Goal: Check status: Check status

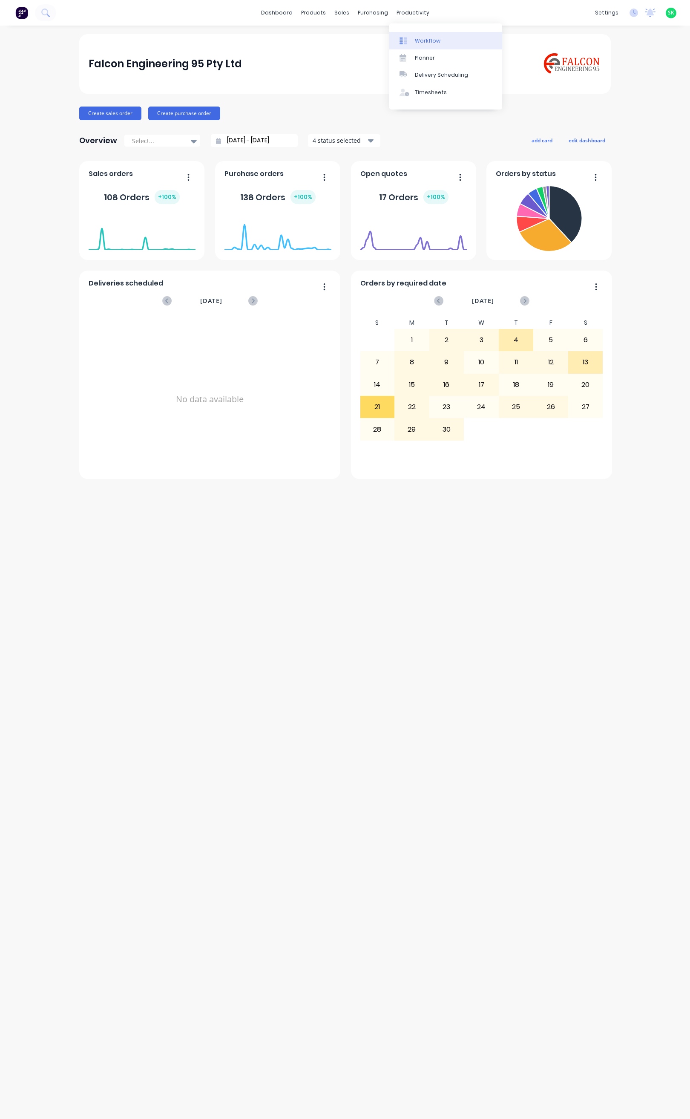
click at [418, 37] on div "Workflow" at bounding box center [428, 41] width 26 height 8
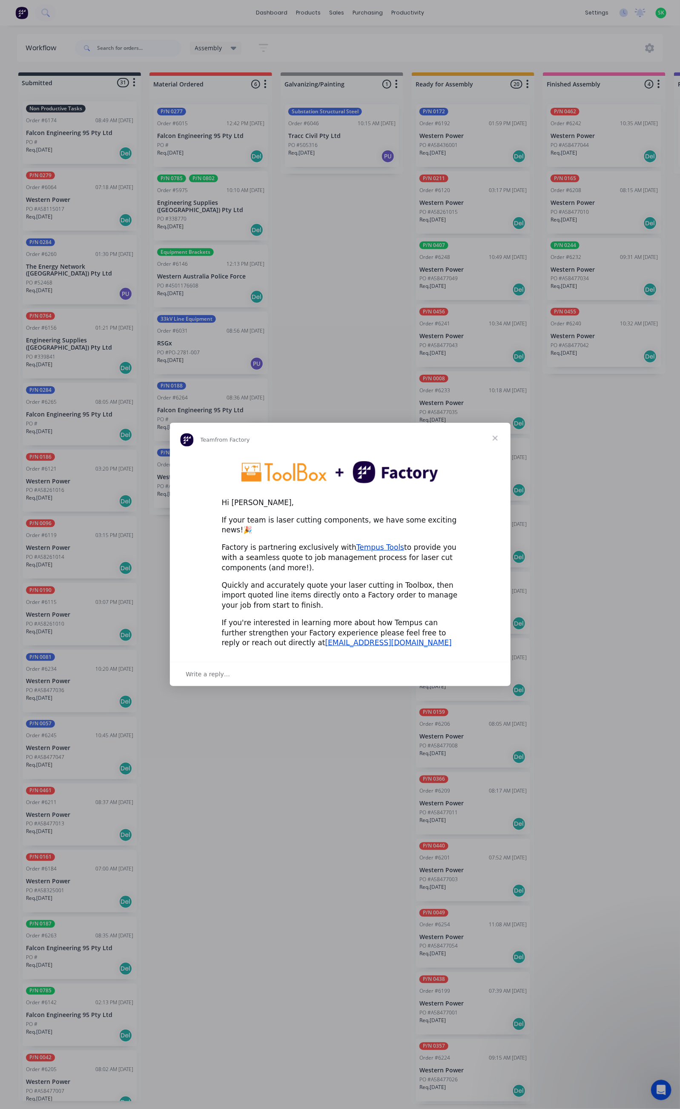
click at [497, 443] on span "Close" at bounding box center [495, 438] width 31 height 31
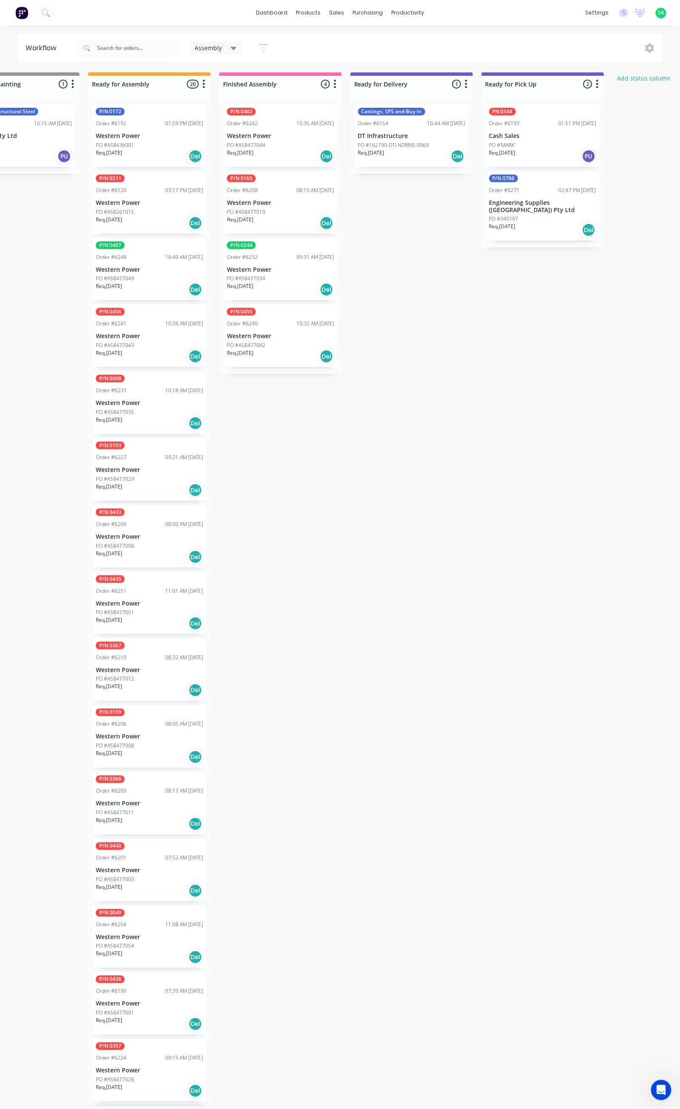
scroll to position [0, 325]
click at [256, 335] on p "Western Power" at bounding box center [279, 336] width 107 height 7
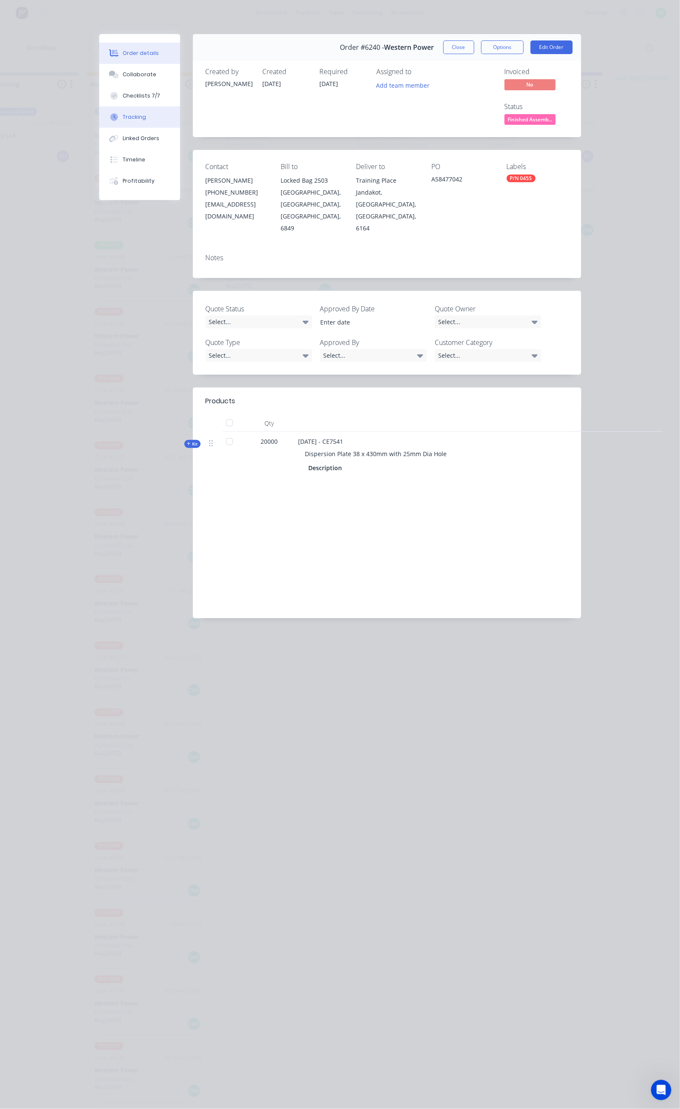
click at [99, 113] on button "Tracking" at bounding box center [139, 117] width 81 height 21
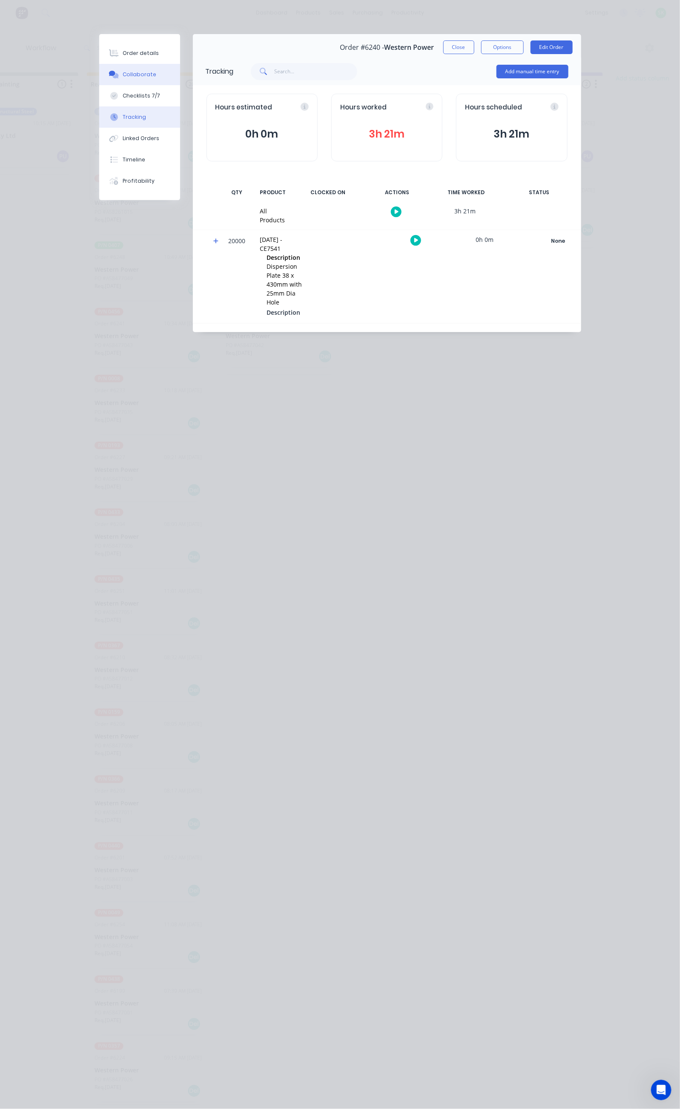
click at [123, 75] on div "Collaborate" at bounding box center [140, 75] width 34 height 8
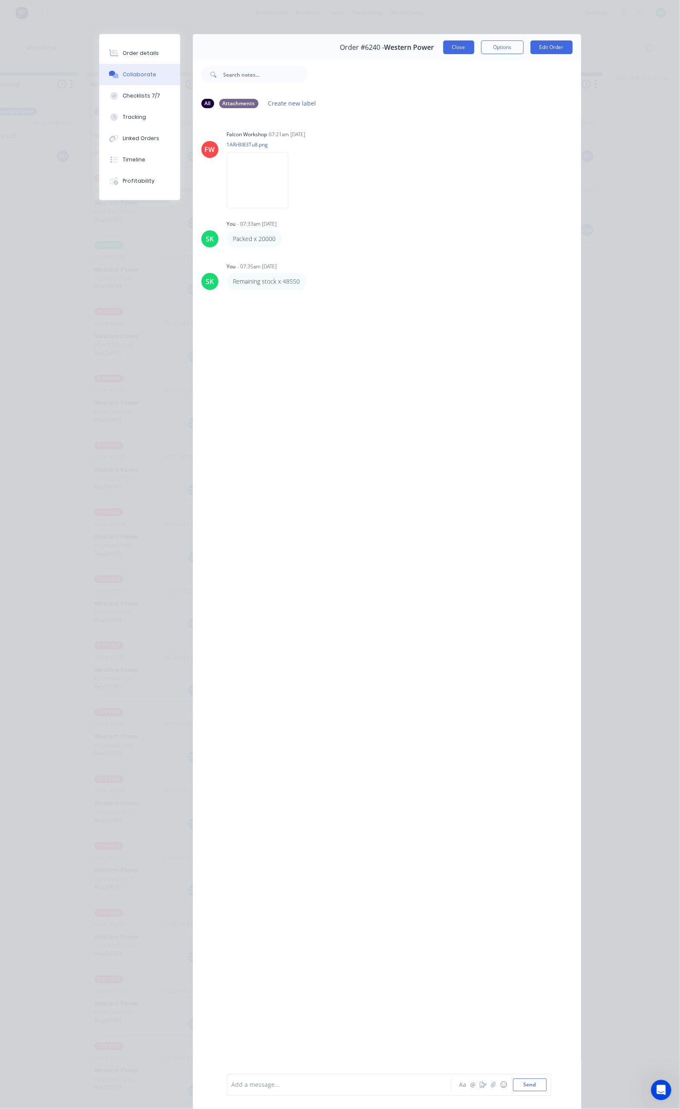
click at [475, 46] on button "Close" at bounding box center [459, 47] width 31 height 14
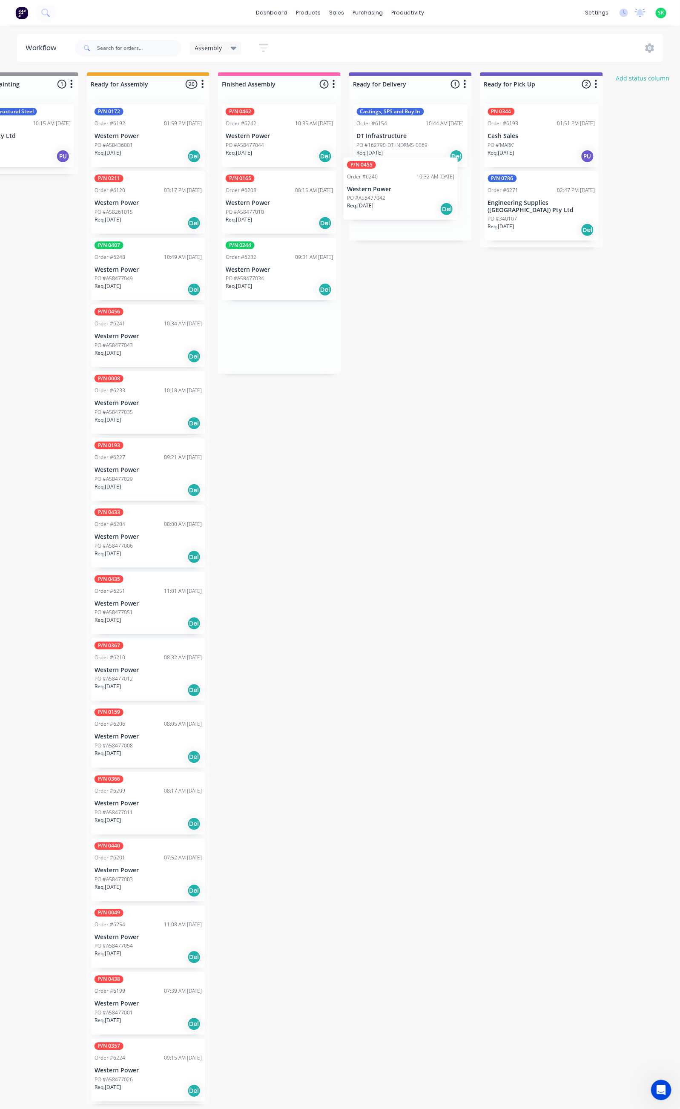
drag, startPoint x: 270, startPoint y: 354, endPoint x: 393, endPoint y: 204, distance: 194.0
click at [393, 204] on div "Submitted 31 Status colour #273444 hex #273444 Save Cancel Summaries Total orde…" at bounding box center [441, 588] width 1544 height 1032
click at [288, 278] on div "PO #A58477034" at bounding box center [279, 279] width 107 height 8
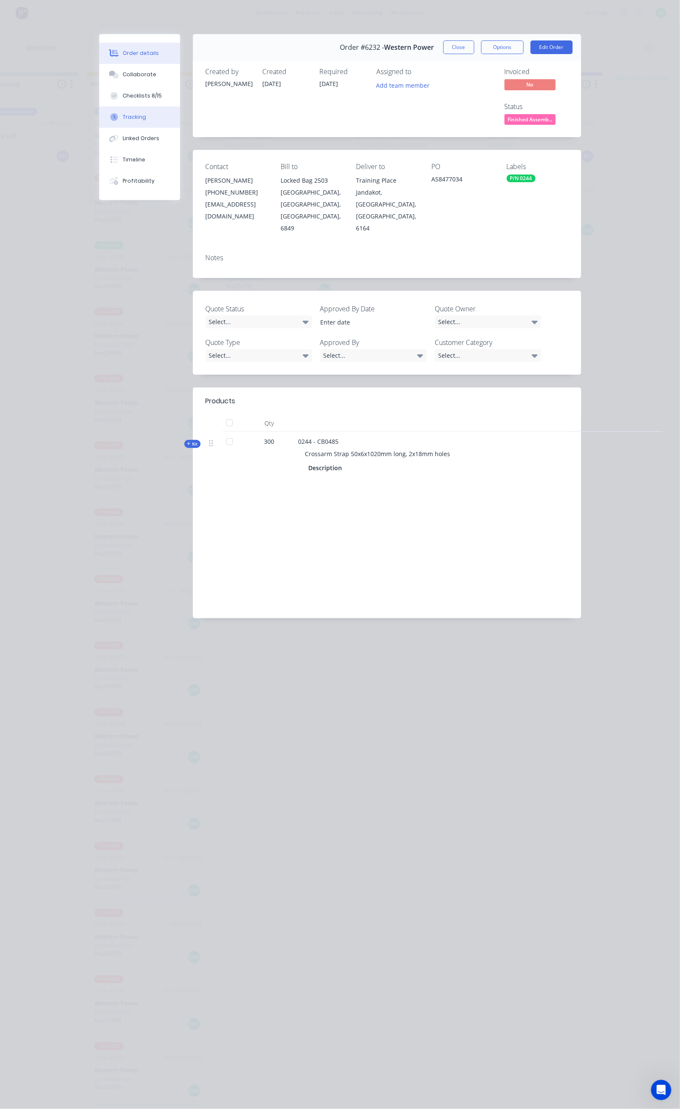
click at [99, 115] on button "Tracking" at bounding box center [139, 117] width 81 height 21
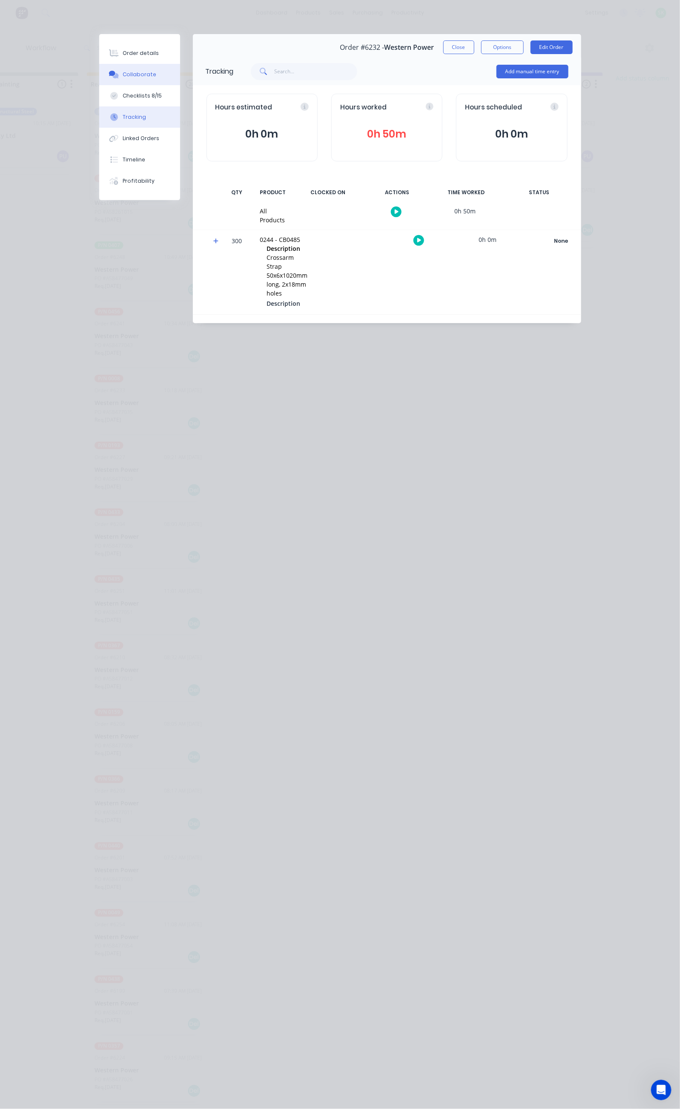
click at [99, 69] on button "Collaborate" at bounding box center [139, 74] width 81 height 21
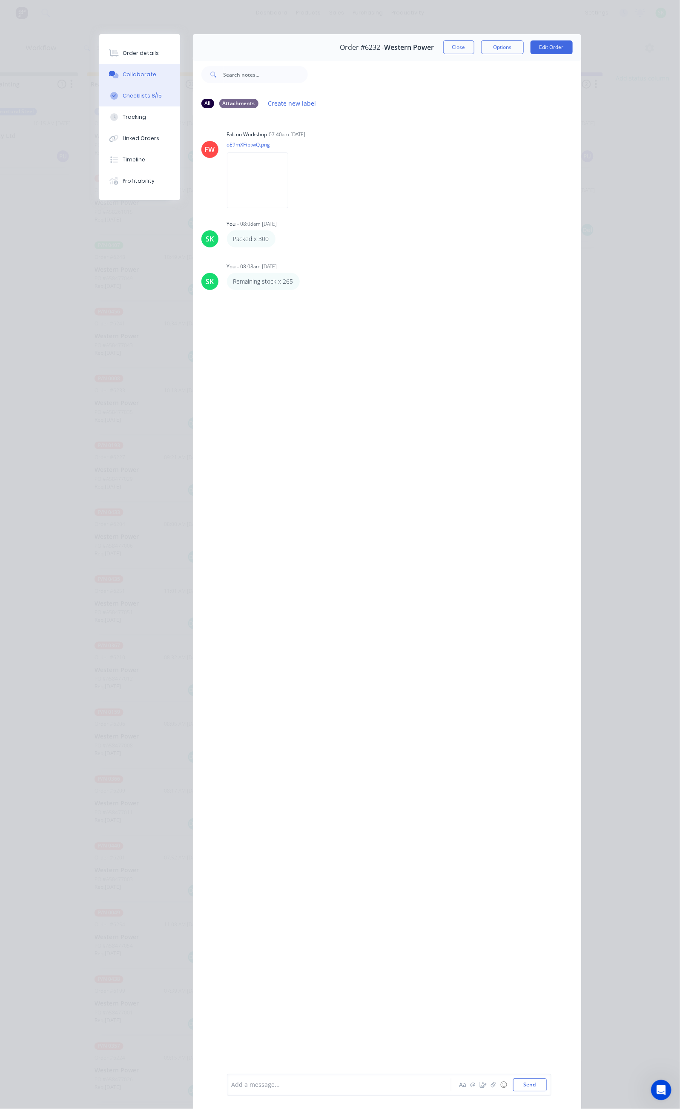
click at [123, 94] on div "Checklists 8/15" at bounding box center [142, 96] width 39 height 8
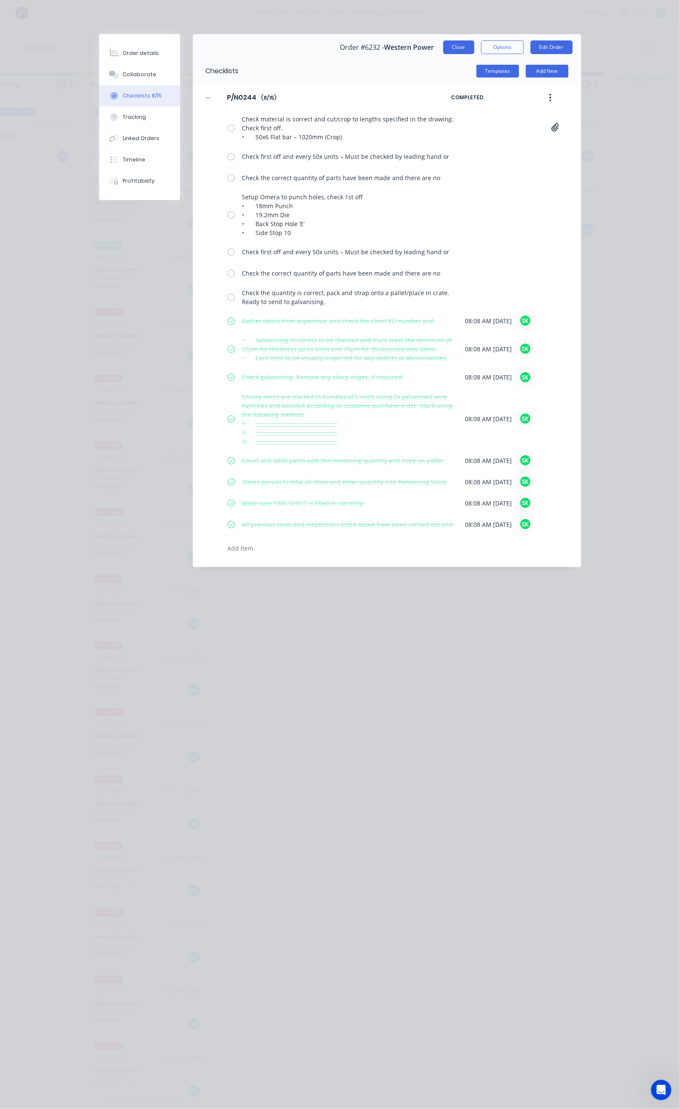
click at [475, 48] on button "Close" at bounding box center [459, 47] width 31 height 14
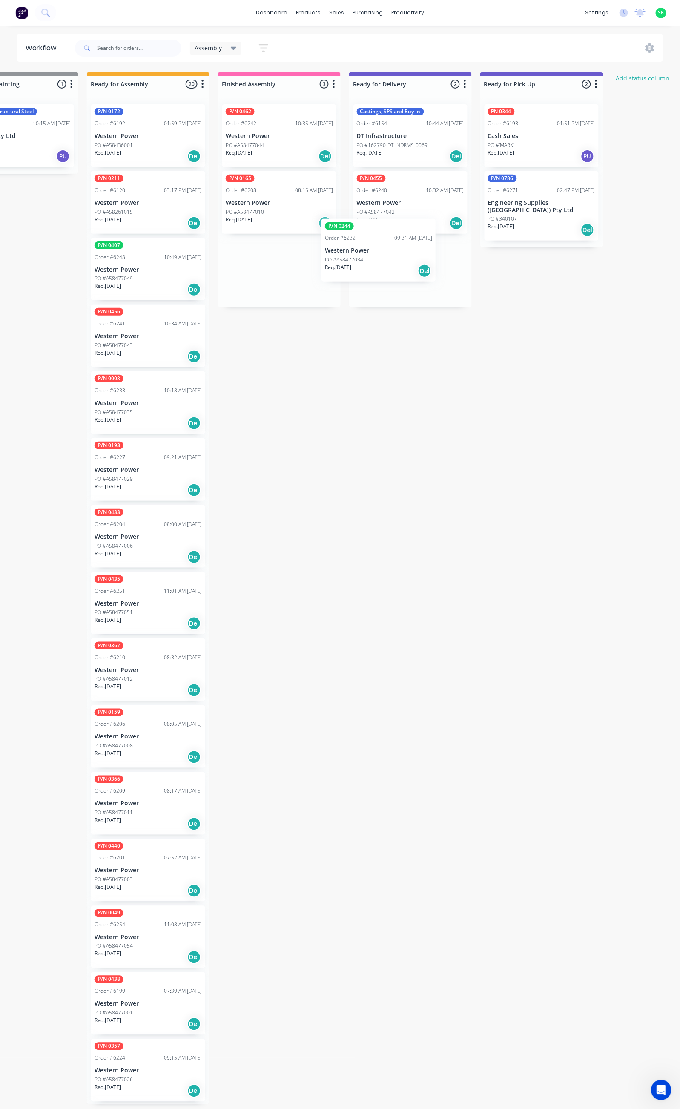
drag, startPoint x: 282, startPoint y: 270, endPoint x: 380, endPoint y: 250, distance: 99.2
click at [380, 250] on div "Submitted 31 Status colour #273444 hex #273444 Save Cancel Summaries Total orde…" at bounding box center [441, 588] width 1544 height 1032
click at [293, 210] on div "PO #A58477010" at bounding box center [279, 212] width 107 height 8
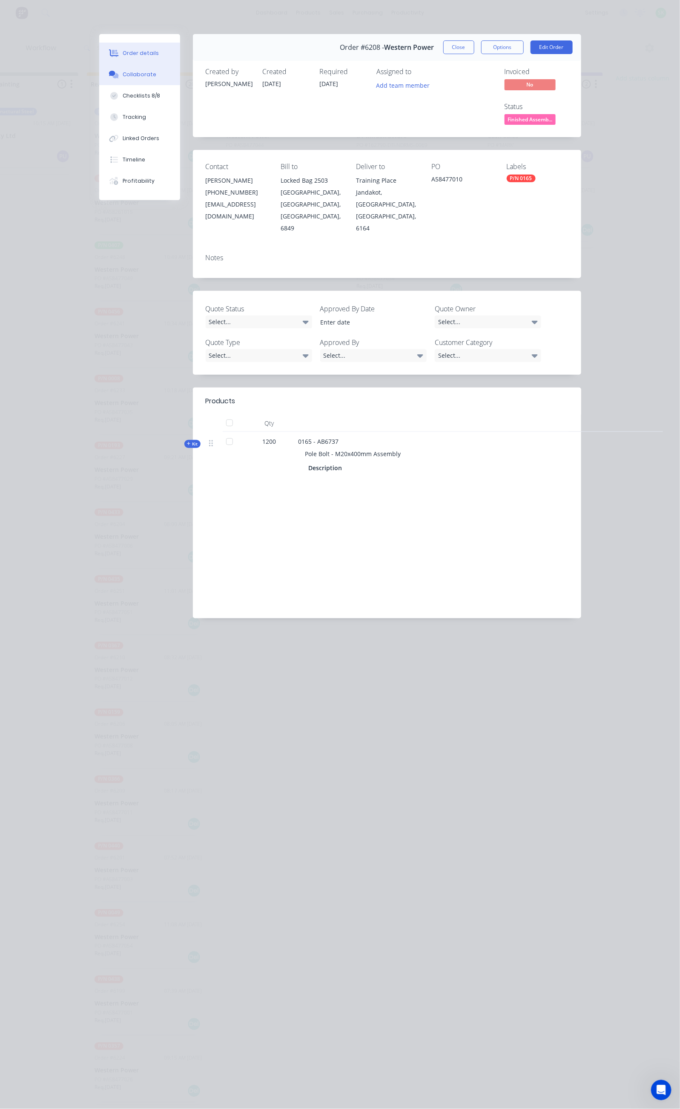
click at [123, 78] on div "Collaborate" at bounding box center [140, 75] width 34 height 8
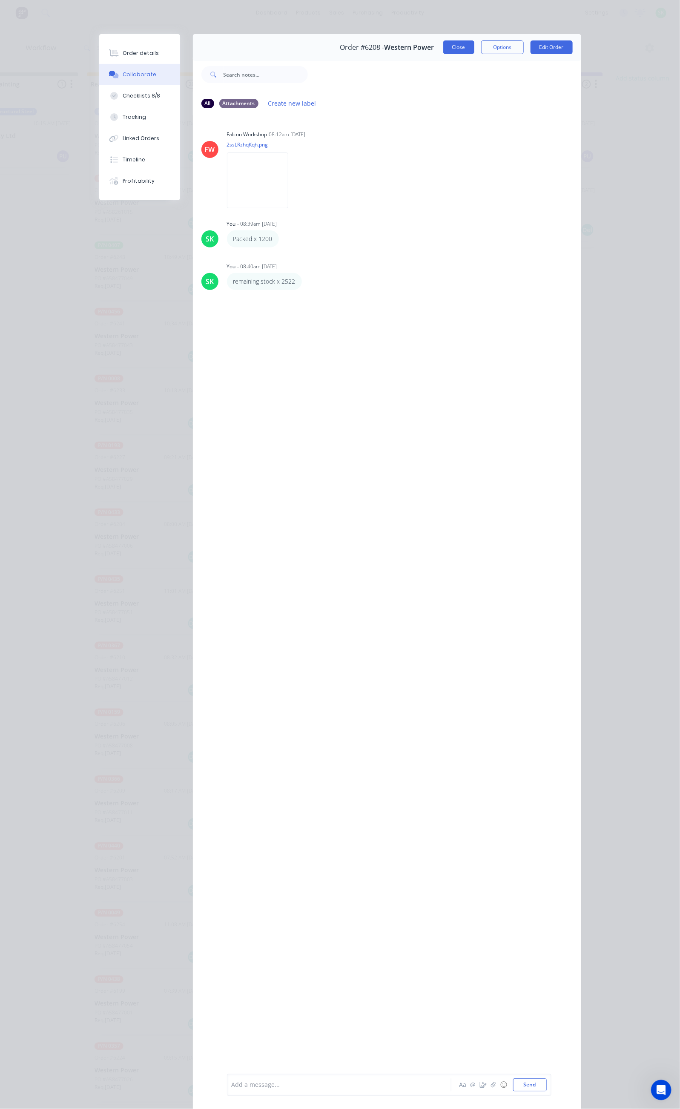
click at [475, 46] on button "Close" at bounding box center [459, 47] width 31 height 14
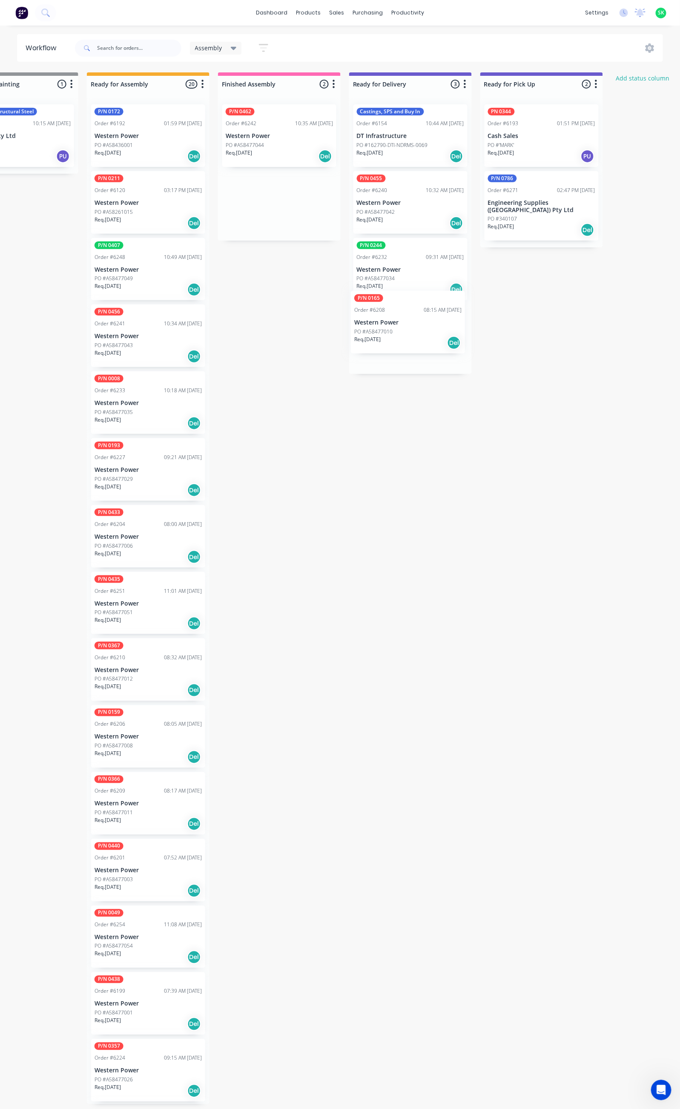
drag, startPoint x: 275, startPoint y: 204, endPoint x: 406, endPoint y: 326, distance: 179.0
click at [406, 326] on div "Submitted 31 Status colour #273444 hex #273444 Save Cancel Summaries Total orde…" at bounding box center [441, 588] width 1544 height 1032
drag, startPoint x: 279, startPoint y: 150, endPoint x: 409, endPoint y: 394, distance: 277.1
click at [409, 394] on div "Submitted 31 Status colour #273444 hex #273444 Save Cancel Summaries Total orde…" at bounding box center [441, 588] width 1544 height 1032
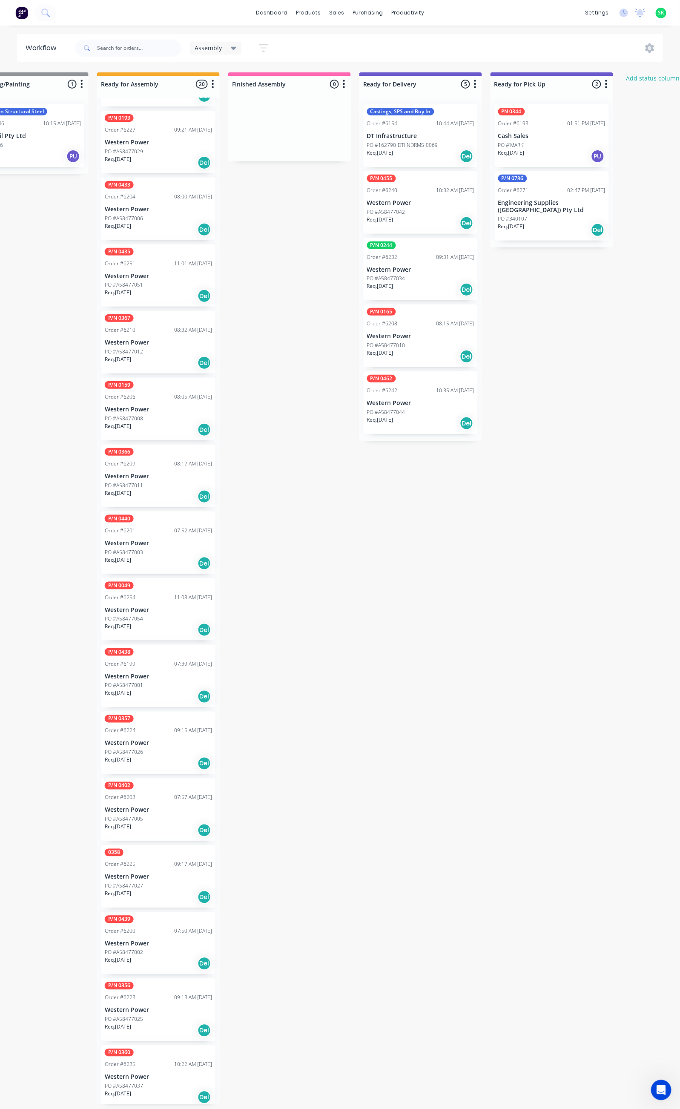
scroll to position [5, 318]
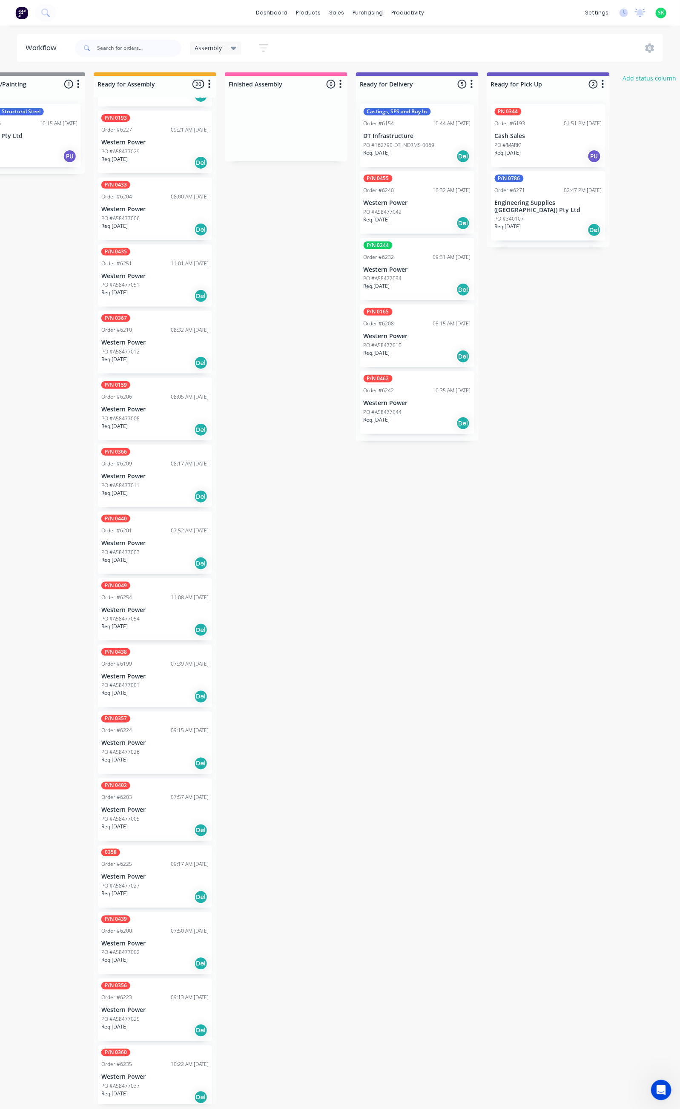
click at [423, 134] on p "DT Infrastructure" at bounding box center [417, 135] width 107 height 7
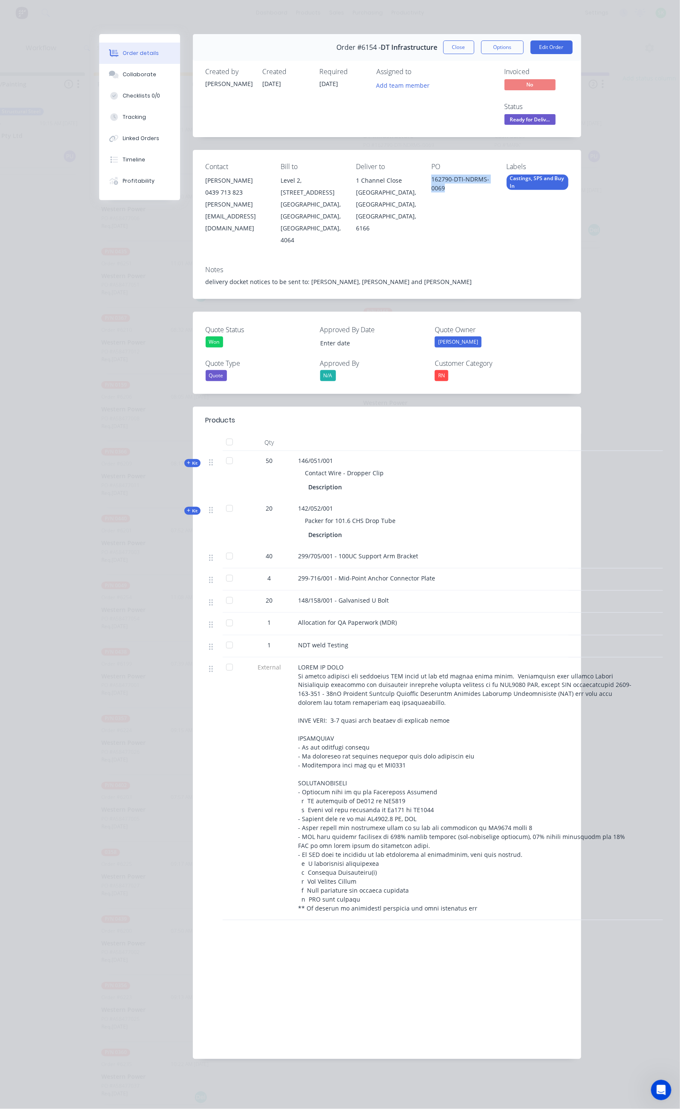
drag, startPoint x: 527, startPoint y: 145, endPoint x: 453, endPoint y: 153, distance: 74.2
click at [453, 153] on div "Contact Davide Sidoti 0439 713 823 davide.sidoti@dtinfrastructure.com.au Bill t…" at bounding box center [387, 204] width 389 height 109
copy div "162790-DTI-NDRMS-0069"
drag, startPoint x: 216, startPoint y: 389, endPoint x: 259, endPoint y: 394, distance: 42.9
click at [295, 451] on div "146/051/001 Contact Wire - Dropper Clip Description" at bounding box center [465, 475] width 341 height 48
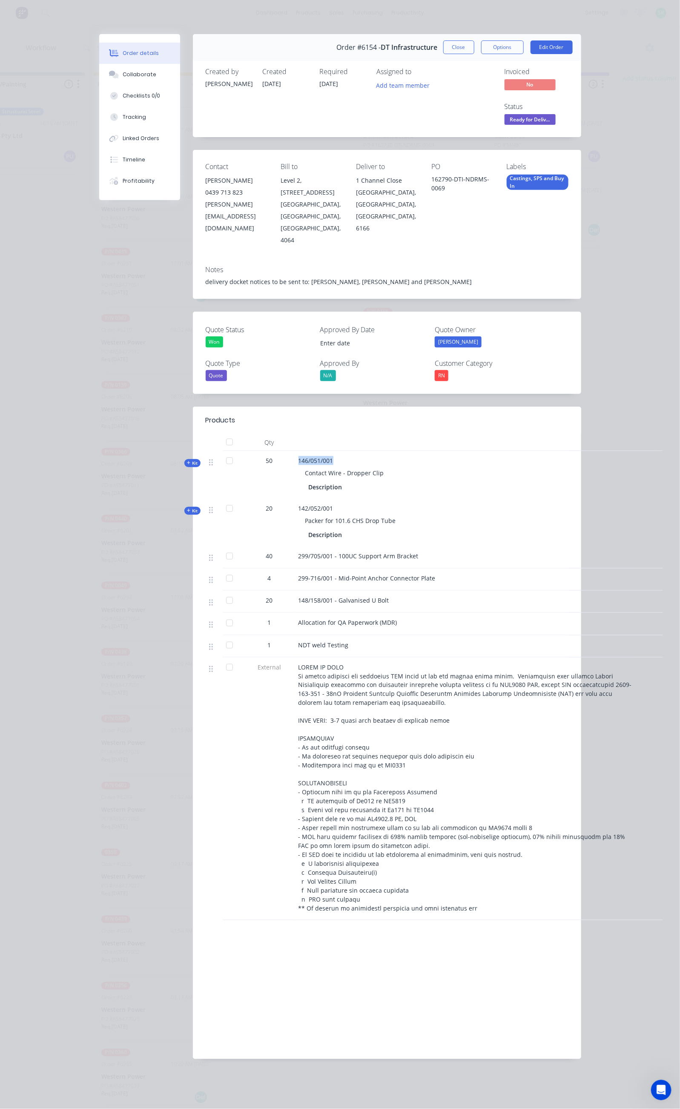
copy span "146/051/001"
drag, startPoint x: 300, startPoint y: 406, endPoint x: 225, endPoint y: 406, distance: 75.4
click at [299, 465] on div "Contact Wire - Dropper Clip" at bounding box center [466, 473] width 334 height 16
copy span "Contact Wire - Dropper Clip"
drag, startPoint x: 213, startPoint y: 435, endPoint x: 253, endPoint y: 436, distance: 40.9
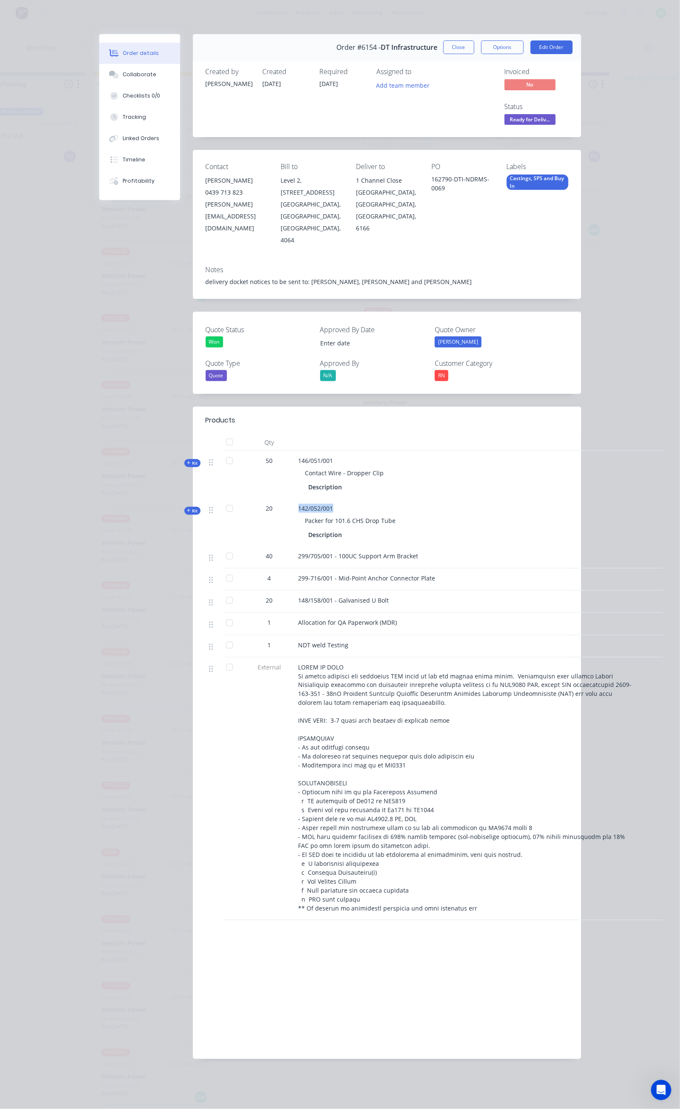
click at [295, 499] on div "142/052/001 Packer for 101.6 CHS Drop Tube Description" at bounding box center [465, 523] width 341 height 48
copy span "142/052/001"
drag, startPoint x: 229, startPoint y: 451, endPoint x: 312, endPoint y: 449, distance: 83.5
click at [312, 513] on div "Packer for 101.6 CHS Drop Tube" at bounding box center [466, 521] width 334 height 16
copy span "Packer for 101.6 CHS Drop Tube"
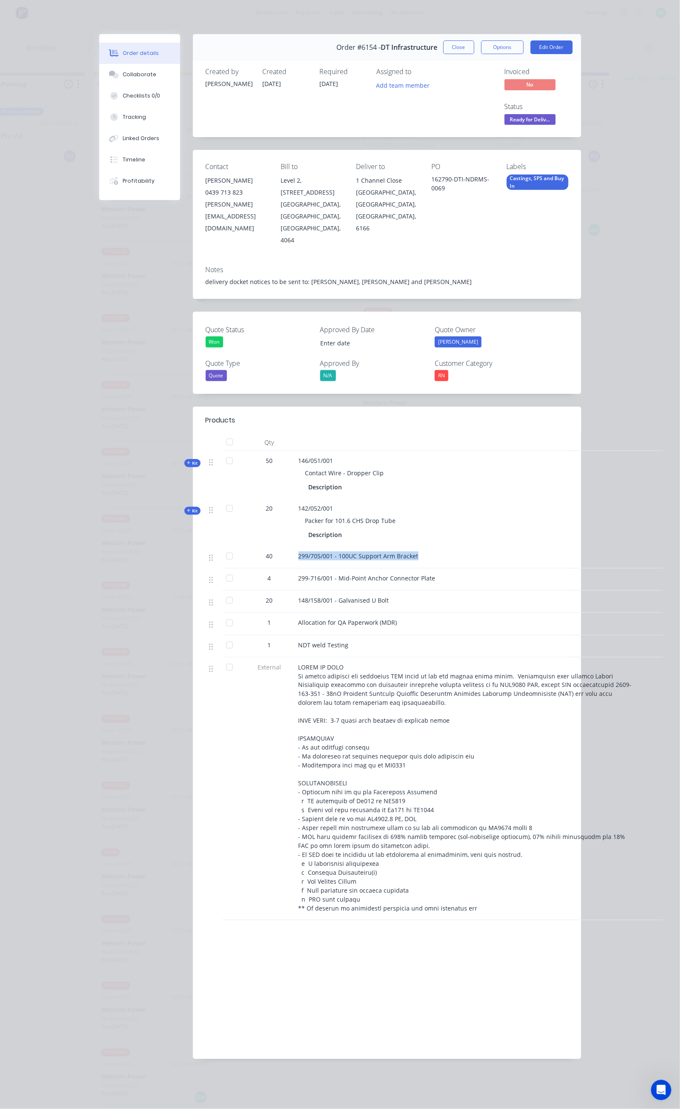
drag, startPoint x: 216, startPoint y: 485, endPoint x: 344, endPoint y: 485, distance: 127.8
click at [344, 552] on div "299/705/001 - 100UC Support Arm Bracket" at bounding box center [466, 556] width 334 height 9
copy span "299/705/001 - 100UC Support Arm Bracket"
drag, startPoint x: 216, startPoint y: 508, endPoint x: 358, endPoint y: 508, distance: 141.9
click at [358, 574] on div "299-716/001 - Mid-Point Anchor Connector Plate" at bounding box center [466, 578] width 334 height 9
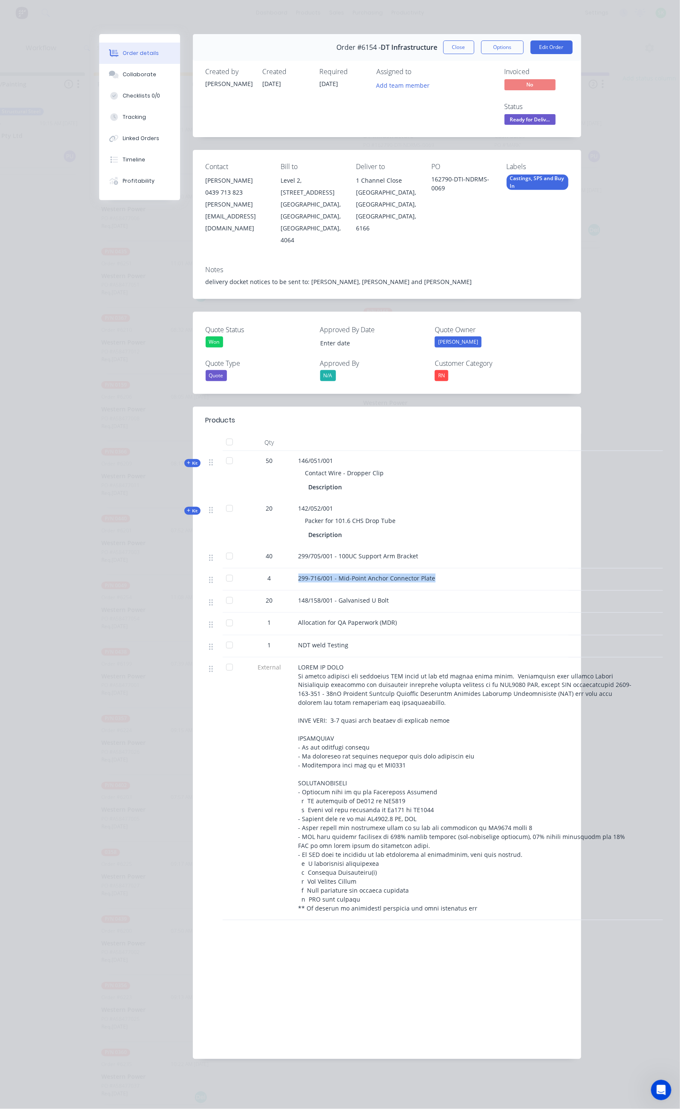
copy span "299-716/001 - Mid-Point Anchor Connector Plate"
drag, startPoint x: 322, startPoint y: 534, endPoint x: 212, endPoint y: 542, distance: 110.2
click at [212, 591] on div "20 148/158/001 - Galvanised U Bolt" at bounding box center [387, 602] width 363 height 22
copy div "148/158/001 - Galvanised U Bolt"
drag, startPoint x: 445, startPoint y: 49, endPoint x: 382, endPoint y: 50, distance: 62.6
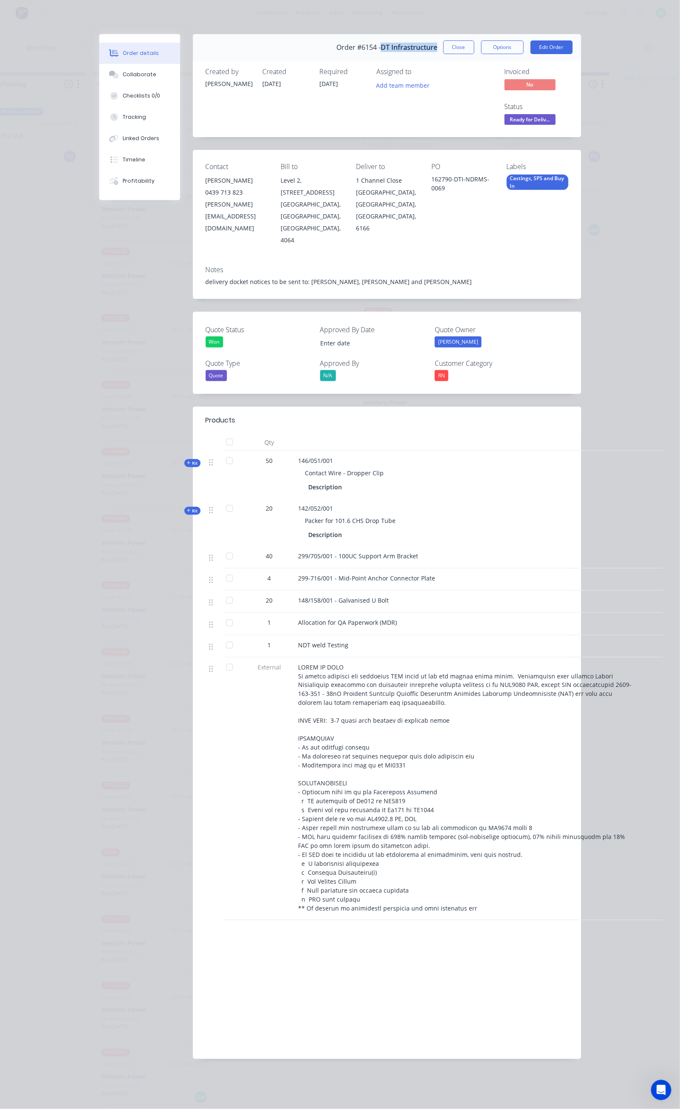
click at [382, 50] on div "Order #6154 - DT Infrastructure Close Options Edit Order" at bounding box center [387, 47] width 389 height 27
copy span "DT Infrastructure"
click at [475, 50] on button "Close" at bounding box center [459, 47] width 31 height 14
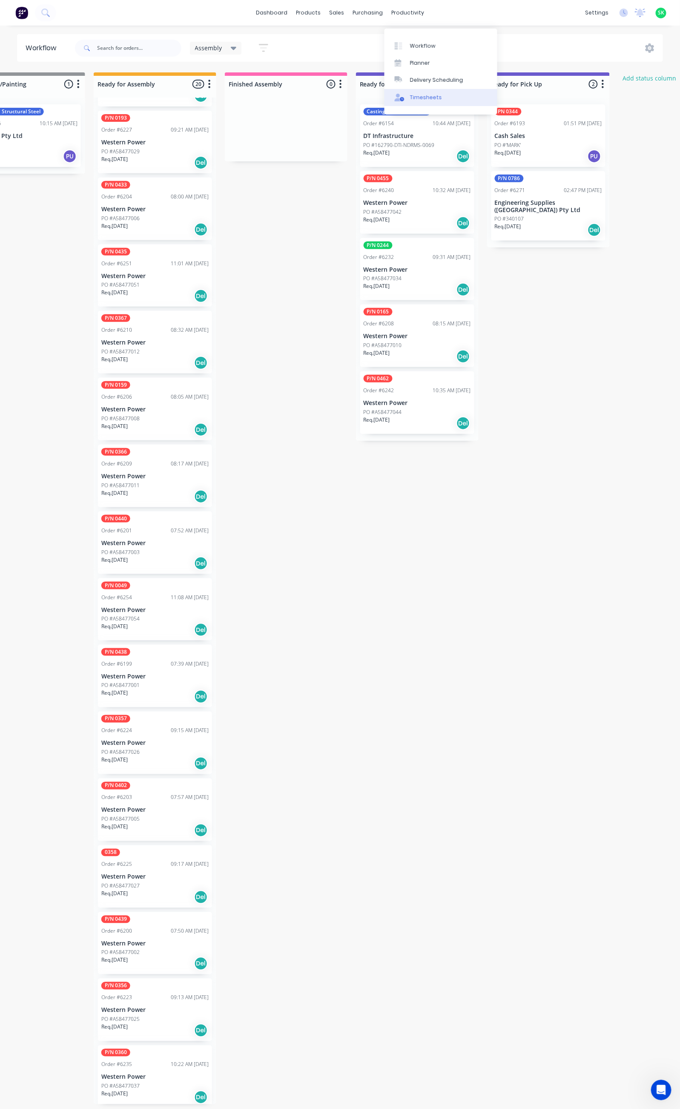
click at [421, 94] on div "Timesheets" at bounding box center [426, 98] width 32 height 8
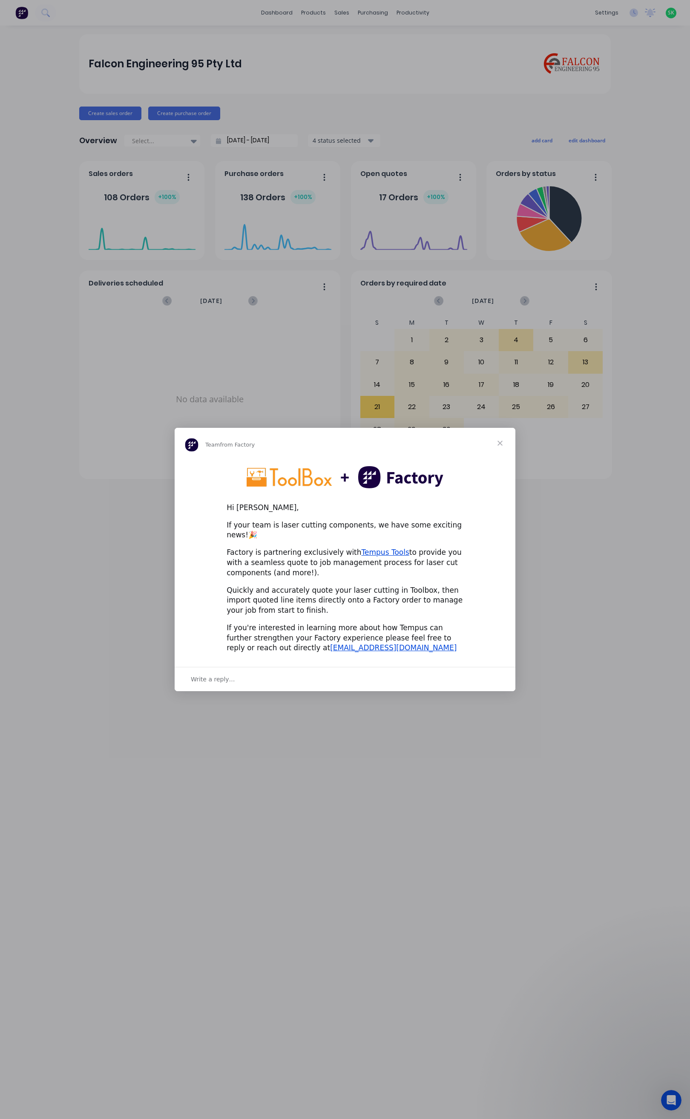
click at [504, 445] on span "Close" at bounding box center [500, 443] width 31 height 31
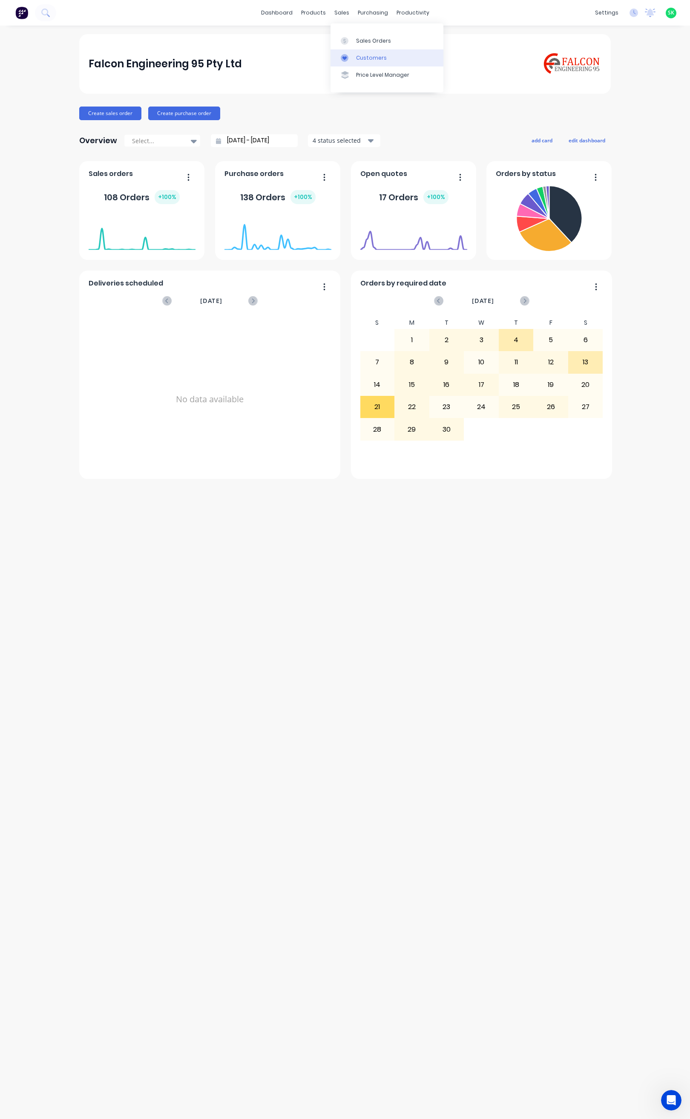
click at [357, 49] on link "Customers" at bounding box center [387, 57] width 113 height 17
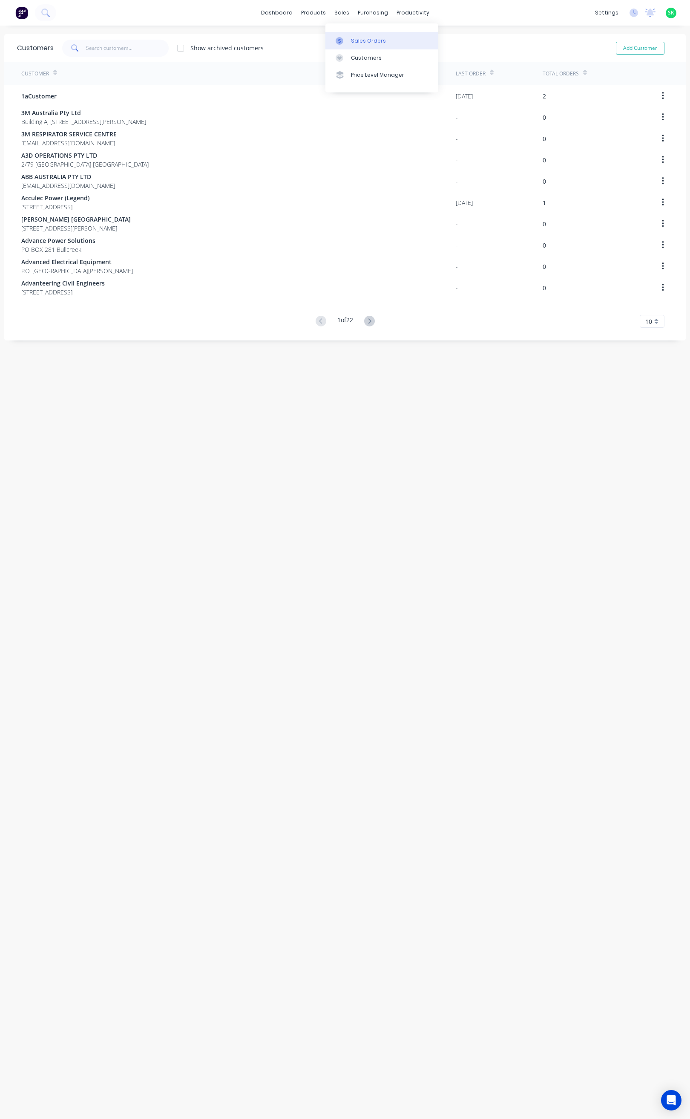
click at [351, 40] on div "Sales Orders" at bounding box center [368, 41] width 35 height 8
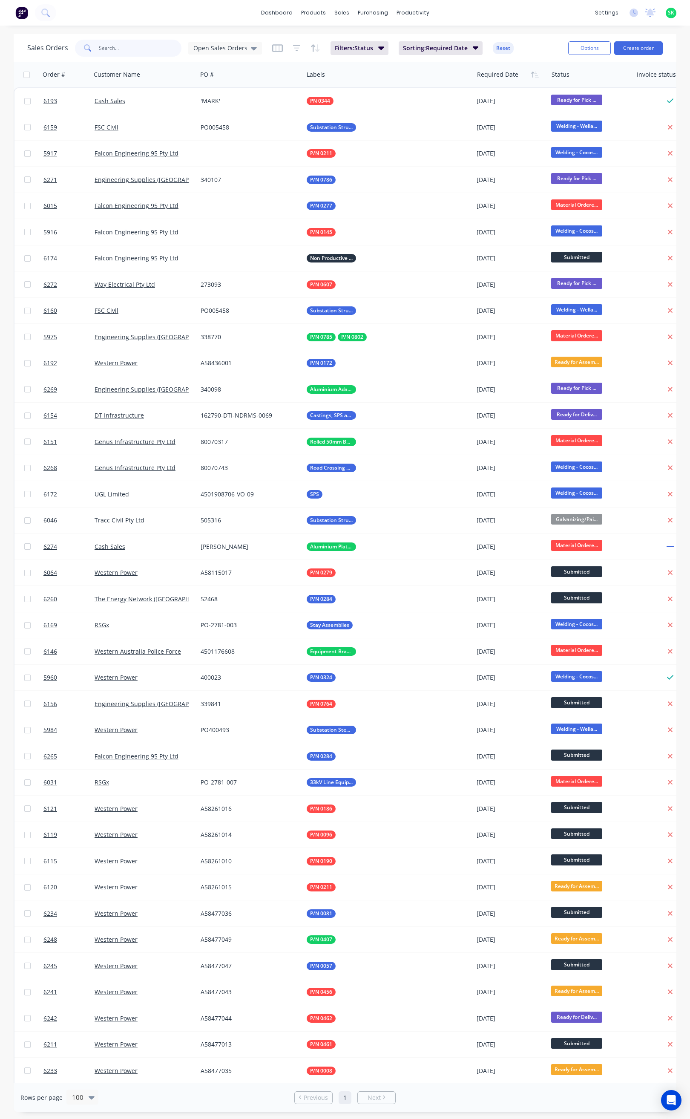
drag, startPoint x: 100, startPoint y: 50, endPoint x: 133, endPoint y: 56, distance: 33.8
click at [107, 50] on input "text" at bounding box center [140, 48] width 83 height 17
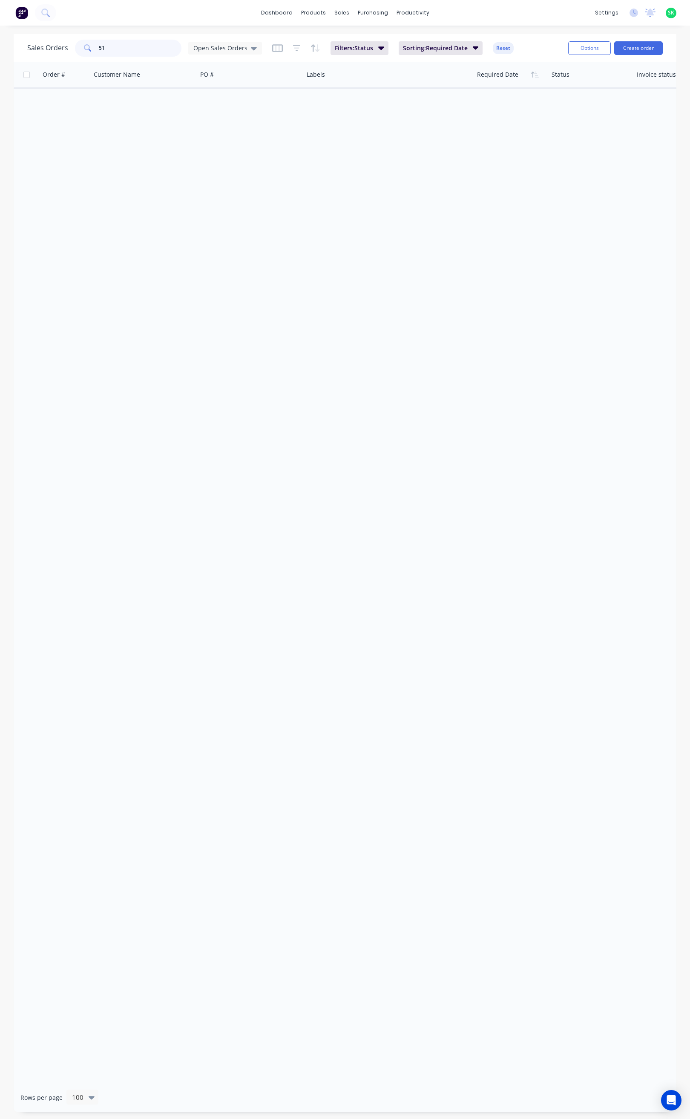
type input "5"
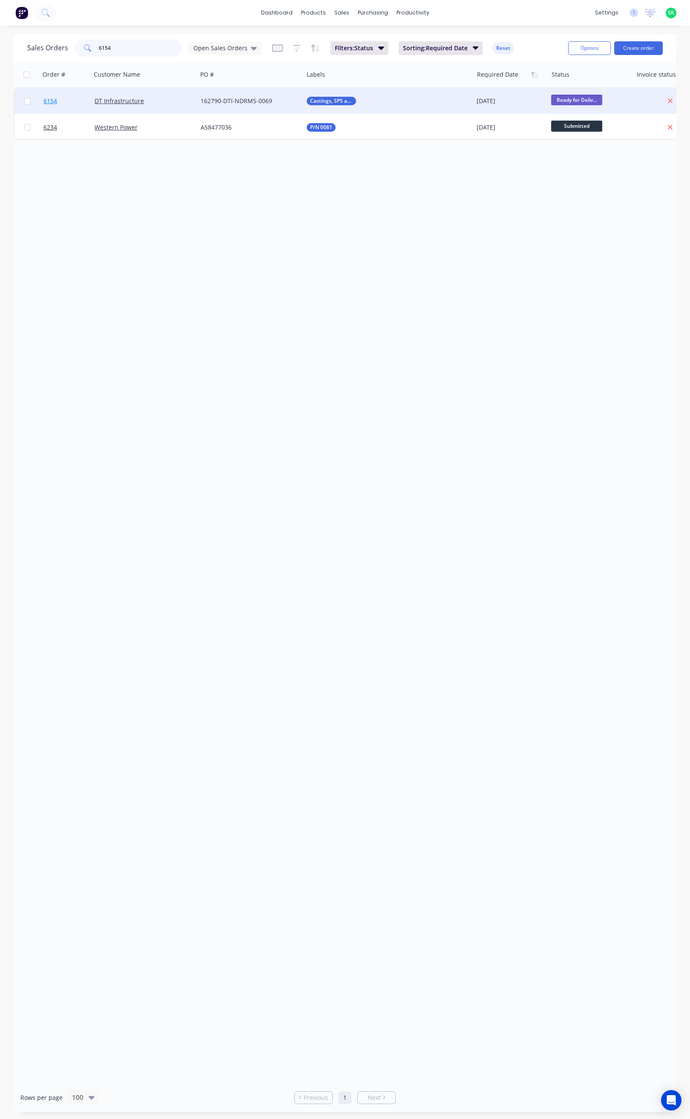
type input "6154"
click at [53, 100] on span "6154" at bounding box center [50, 101] width 14 height 9
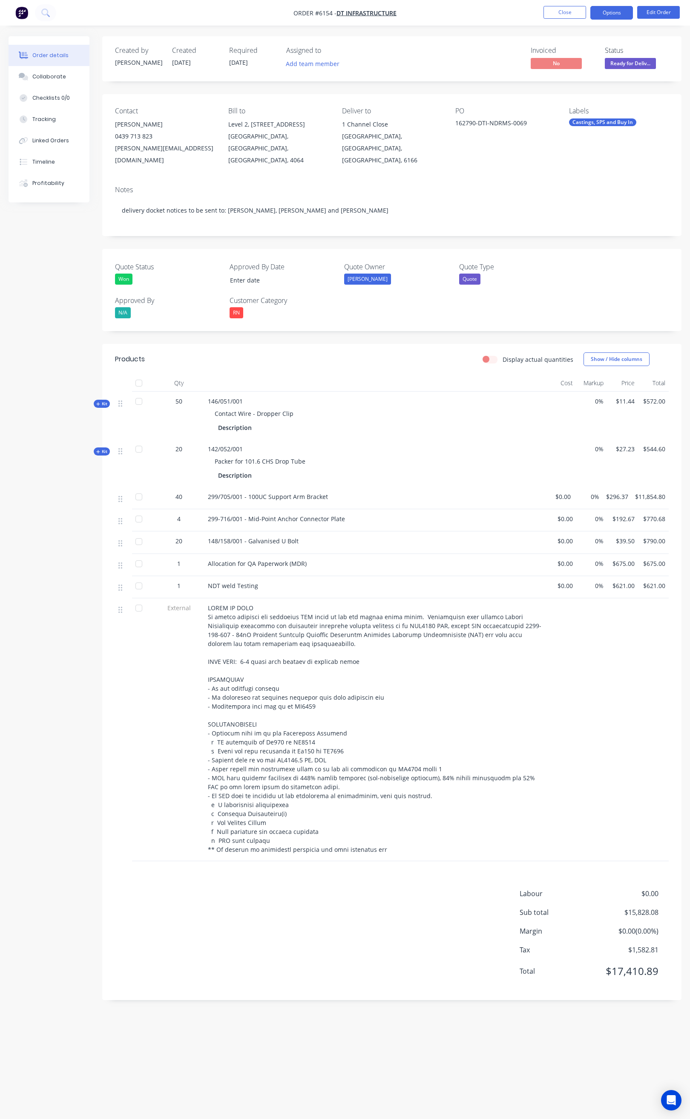
click at [602, 17] on button "Options" at bounding box center [611, 13] width 43 height 14
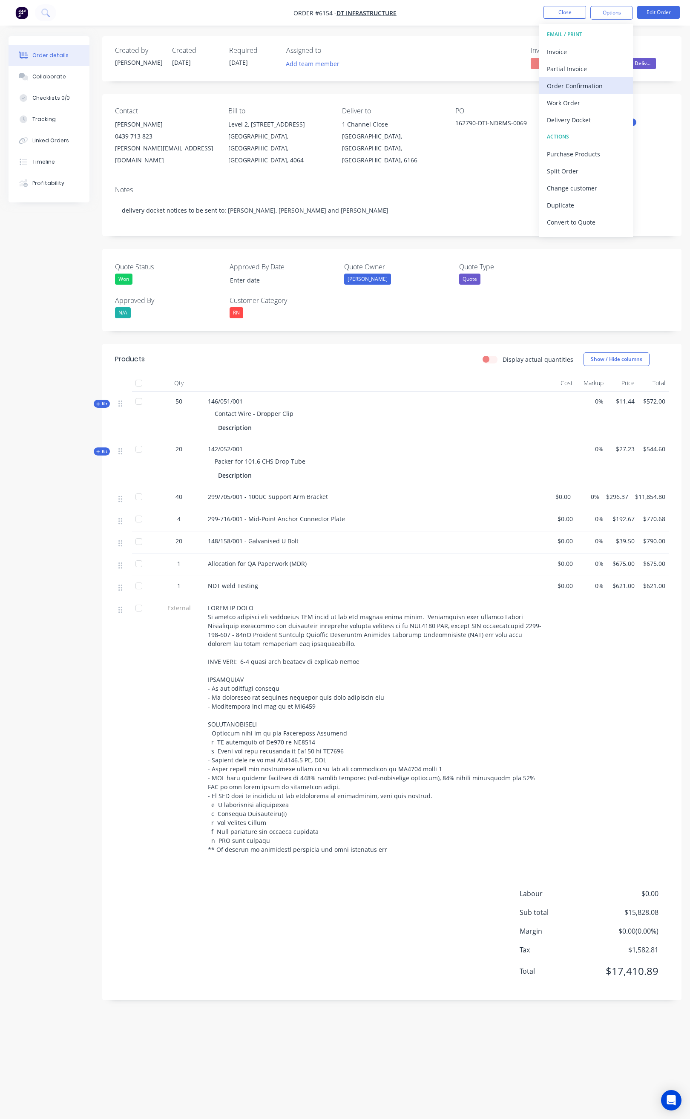
click at [576, 87] on div "Order Confirmation" at bounding box center [586, 86] width 78 height 12
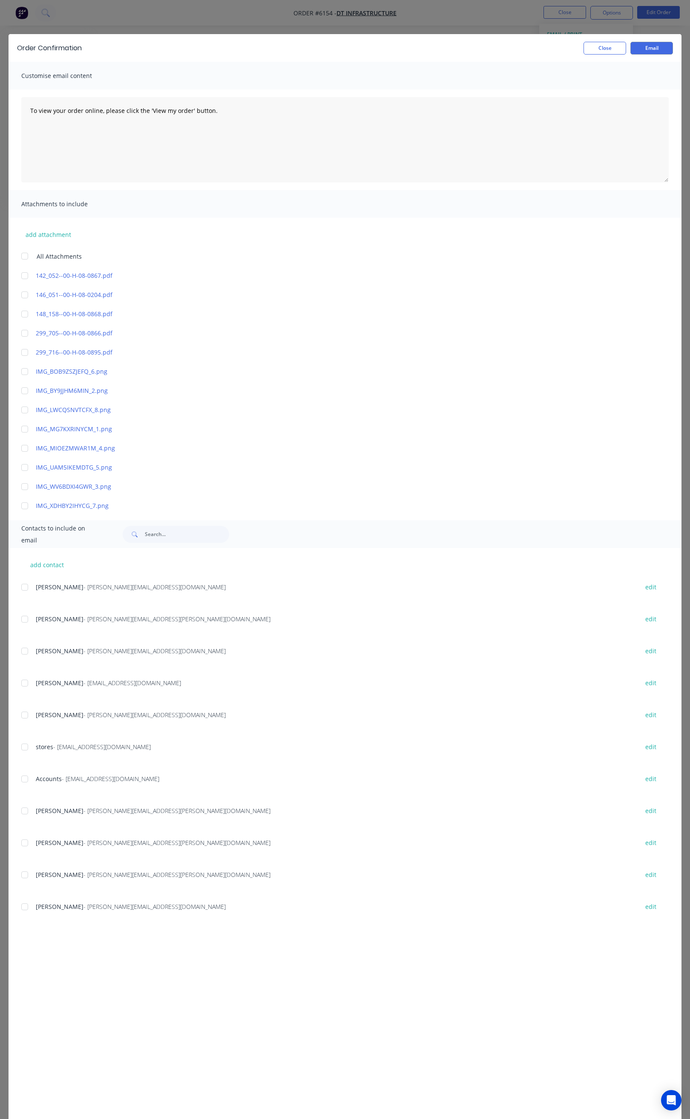
click at [23, 585] on div at bounding box center [24, 587] width 17 height 17
click at [23, 810] on div at bounding box center [24, 810] width 17 height 17
click at [26, 847] on div at bounding box center [24, 842] width 17 height 17
click at [23, 714] on div at bounding box center [24, 714] width 17 height 17
click at [27, 748] on div at bounding box center [24, 746] width 17 height 17
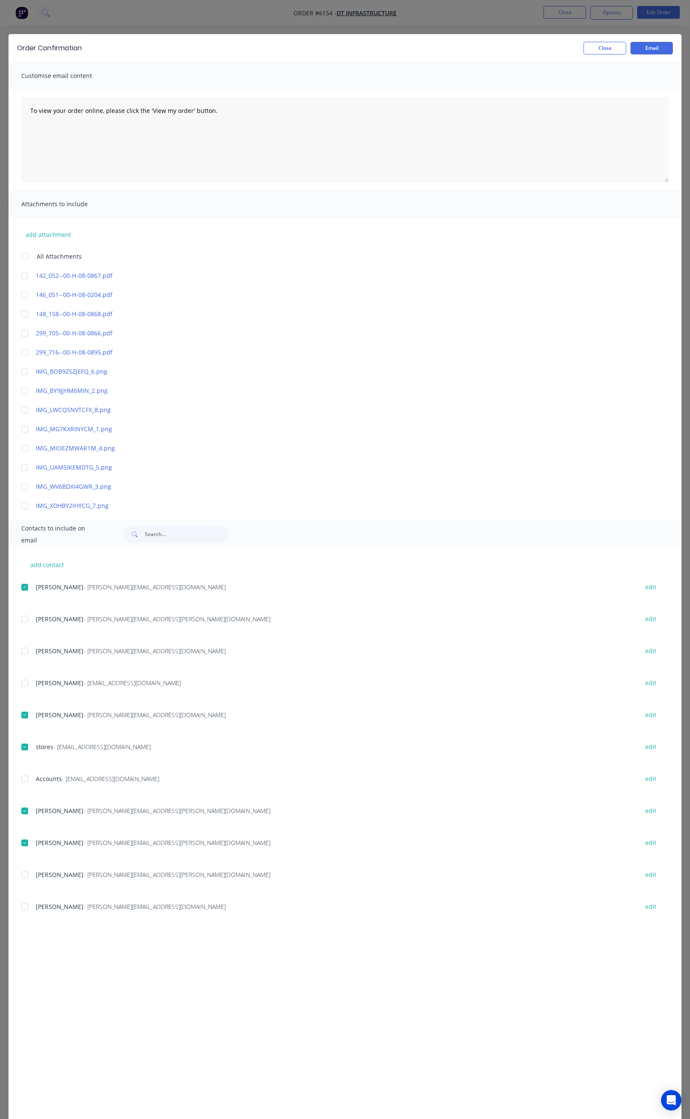
click at [25, 653] on div at bounding box center [24, 650] width 17 height 17
drag, startPoint x: 223, startPoint y: 112, endPoint x: 26, endPoint y: 116, distance: 196.9
click at [26, 116] on textarea "To view your order online, please click the 'View my order' button." at bounding box center [345, 139] width 648 height 85
paste textarea "Hi All, Your order _______ is now ready for delivery in full. Package Size: 1x …"
click at [79, 132] on textarea "Hi All, Your order _______ is now ready for delivery in full. Package Size: 1x …" at bounding box center [345, 139] width 648 height 85
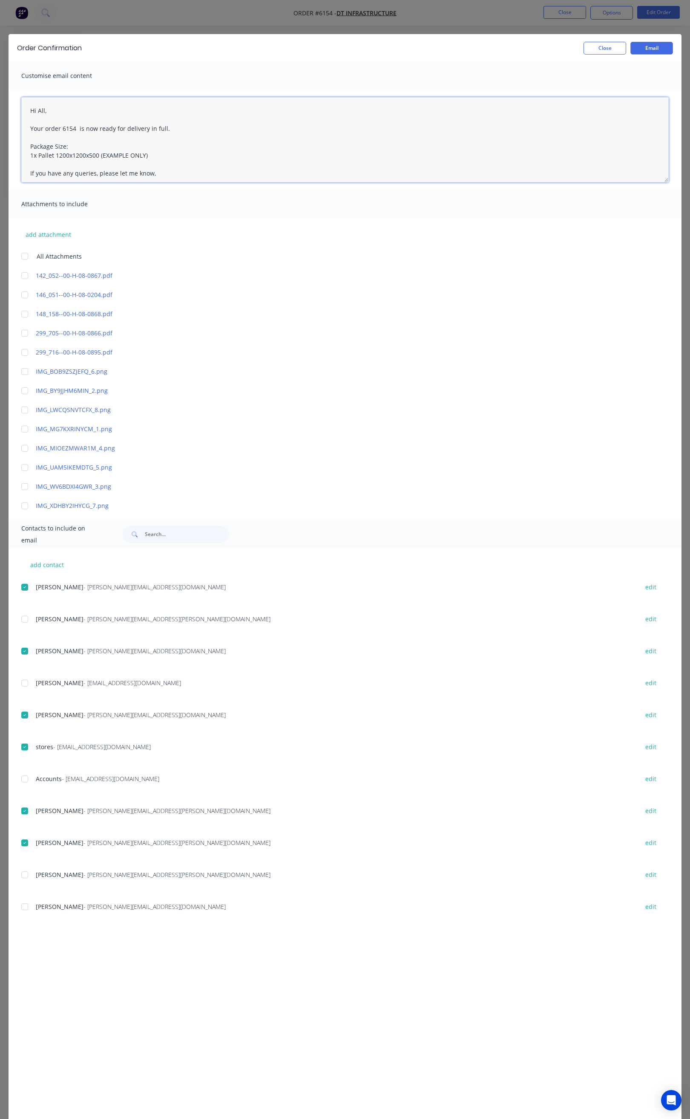
click at [169, 127] on textarea "Hi All, Your order 6154 is now ready for delivery in full. Package Size: 1x Pal…" at bounding box center [345, 139] width 648 height 85
click at [153, 163] on textarea "Hi All, Your order 6154 is now ready for delivery in full. We will deliver in f…" at bounding box center [345, 139] width 648 height 85
click at [91, 136] on textarea "Hi All, Your order 6154 is now ready for delivery in full. We will deliver in f…" at bounding box center [345, 139] width 648 height 85
type textarea "Hi All, Your order 6154 is now ready for delivery in full. We will deliver tomo…"
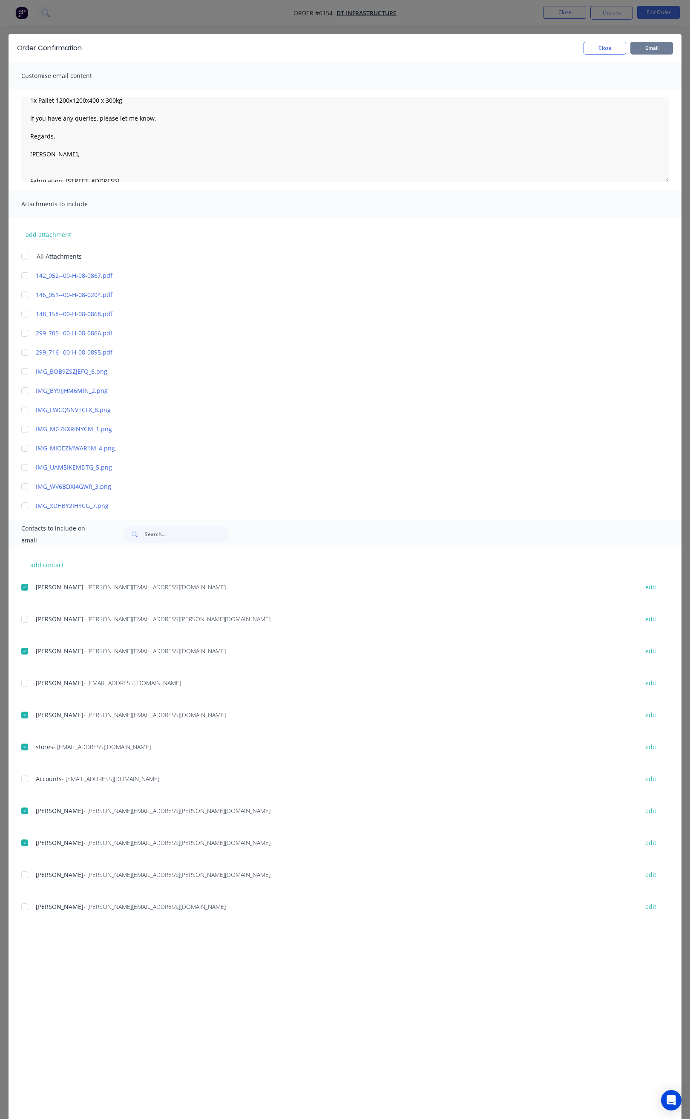
click at [642, 52] on button "Email" at bounding box center [652, 48] width 43 height 13
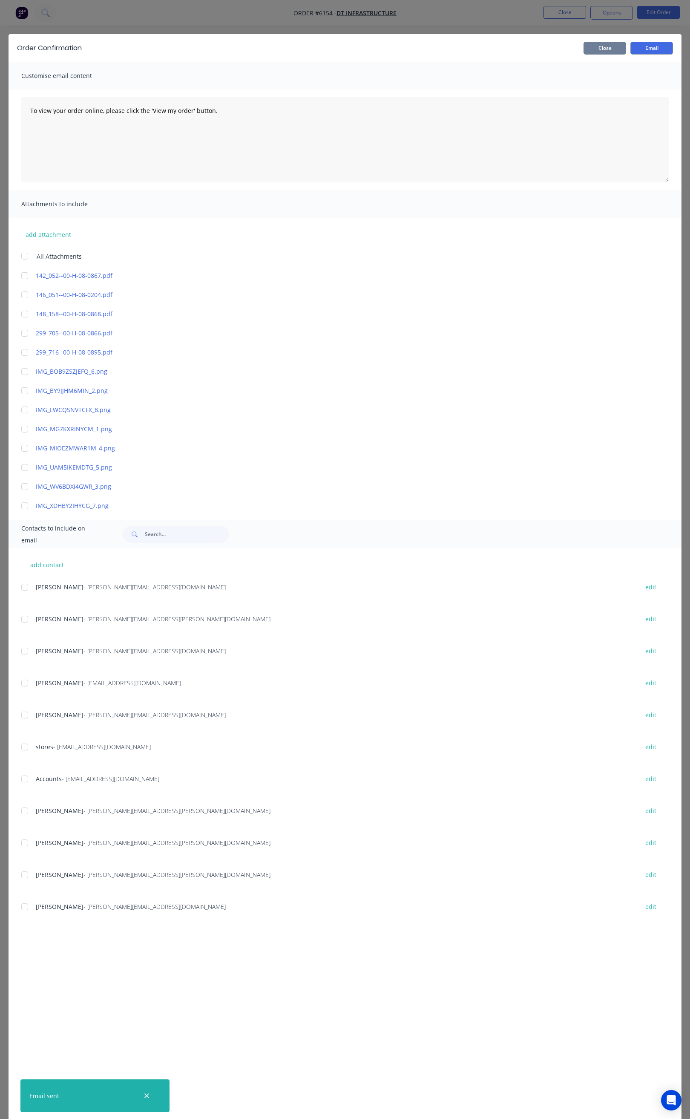
click at [599, 49] on button "Close" at bounding box center [605, 48] width 43 height 13
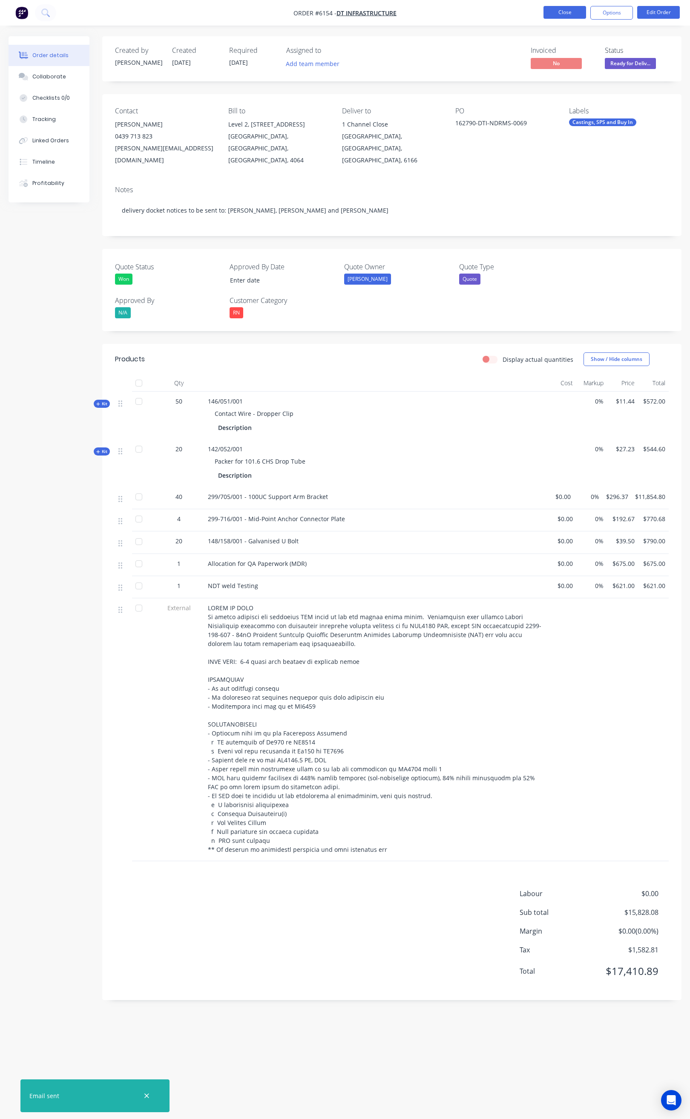
click at [568, 14] on button "Close" at bounding box center [565, 12] width 43 height 13
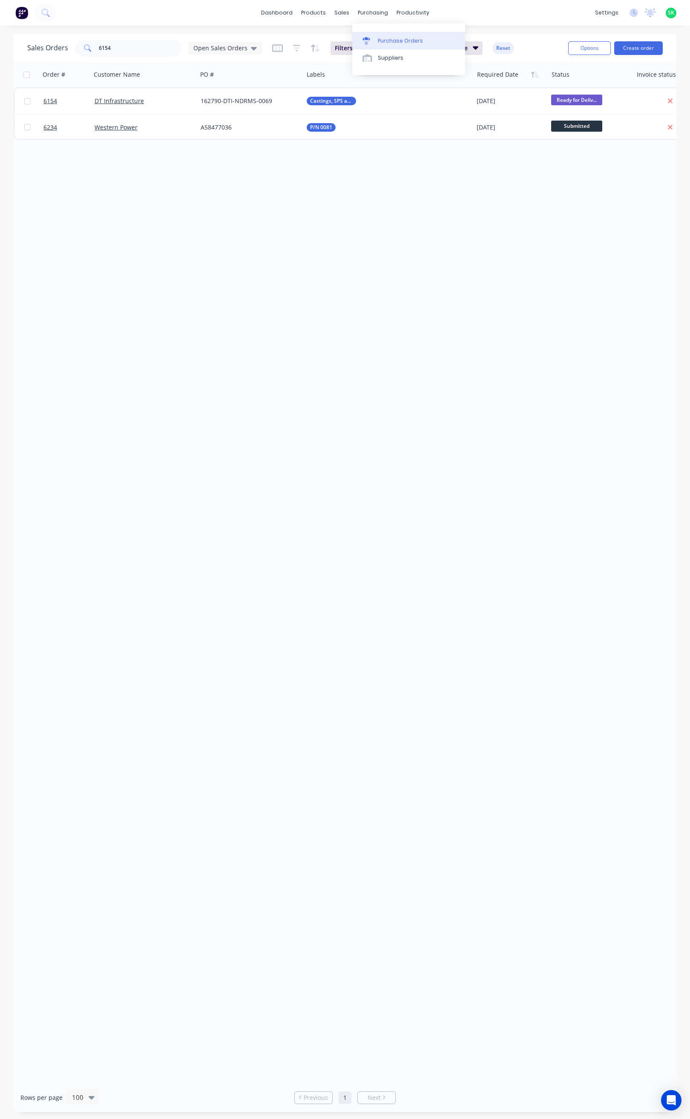
click at [402, 38] on div "Purchase Orders" at bounding box center [400, 41] width 45 height 8
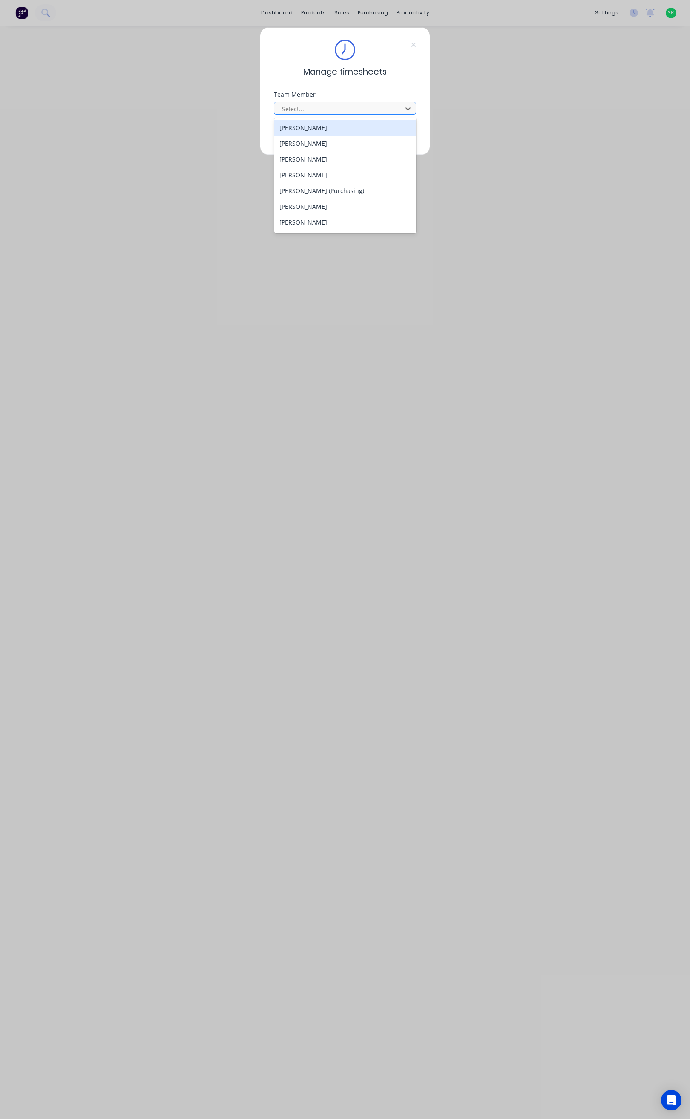
click at [350, 107] on div at bounding box center [339, 109] width 117 height 11
type input "stu"
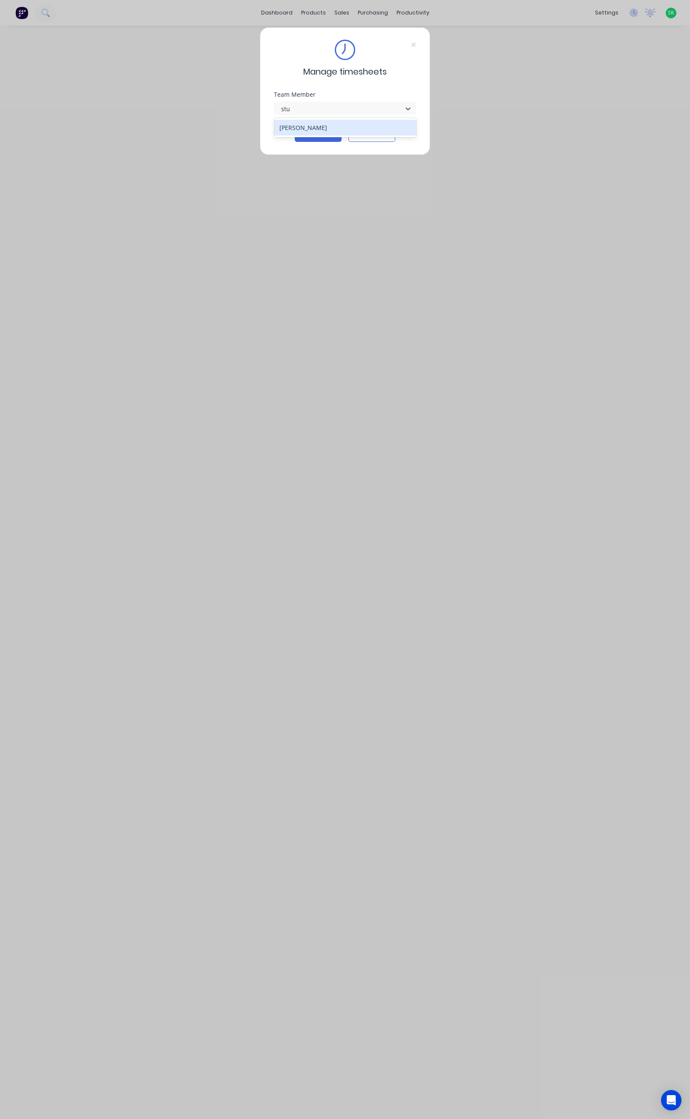
click at [325, 127] on div "Stuart Simm" at bounding box center [345, 128] width 142 height 16
click at [325, 135] on button "Continue" at bounding box center [318, 135] width 47 height 14
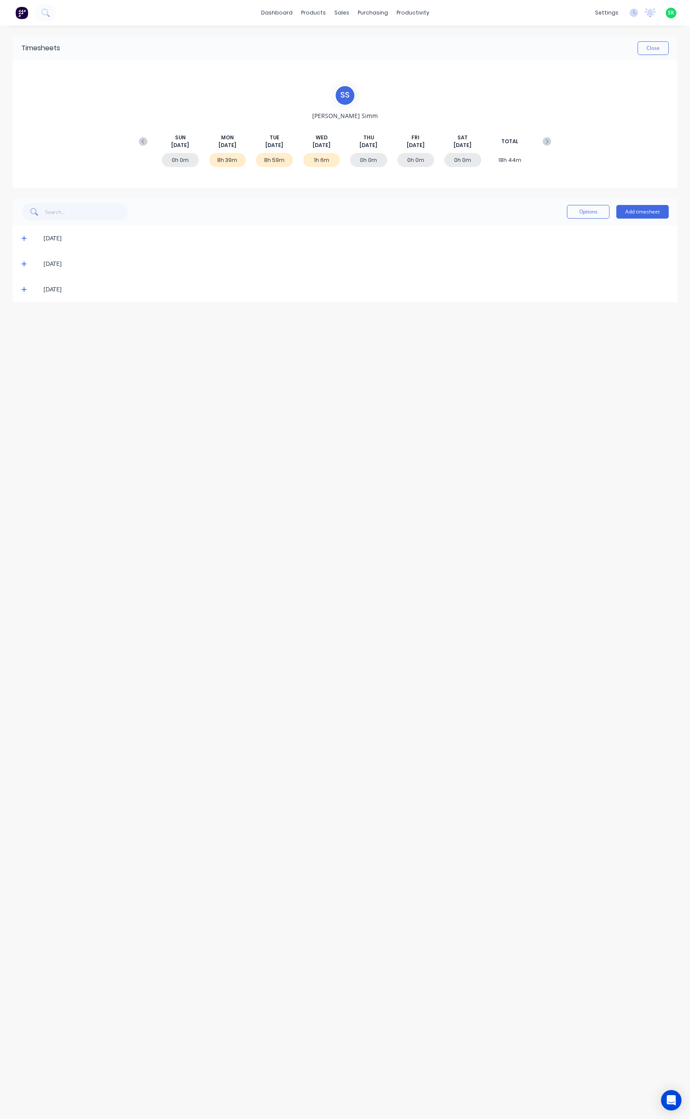
click at [305, 112] on div "S S Stuart Simm SUN Aug 31st MON Sep 1st TUE Sep 2nd WED Sep 3rd THU Sep 4th FR…" at bounding box center [345, 124] width 421 height 79
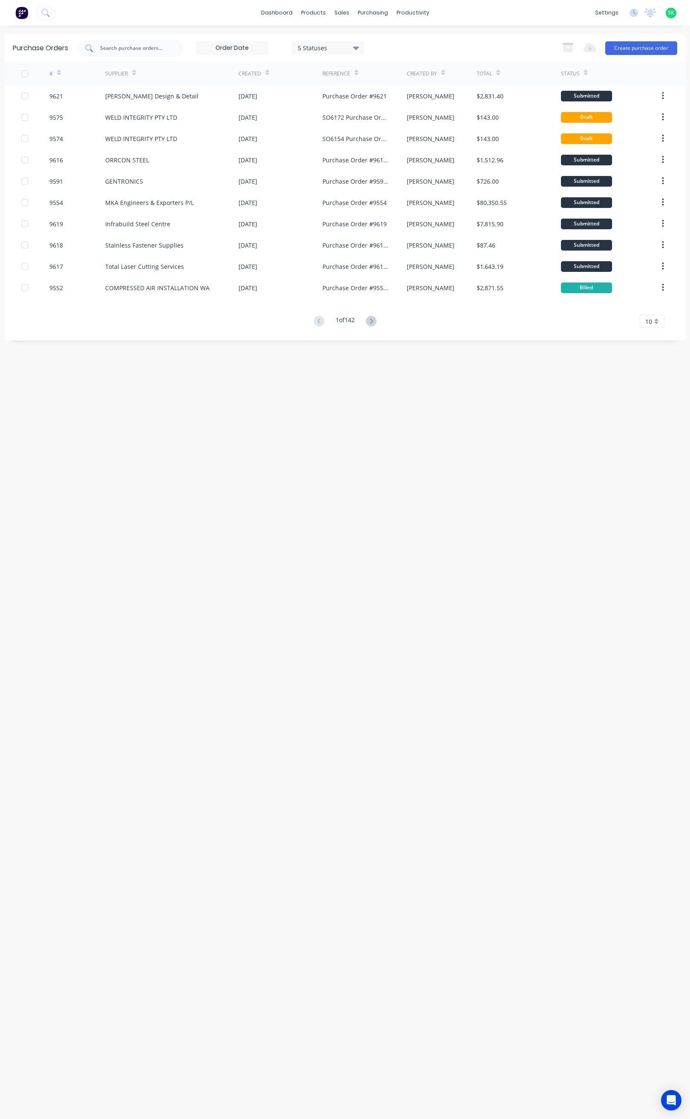
click at [114, 48] on input "text" at bounding box center [134, 48] width 71 height 9
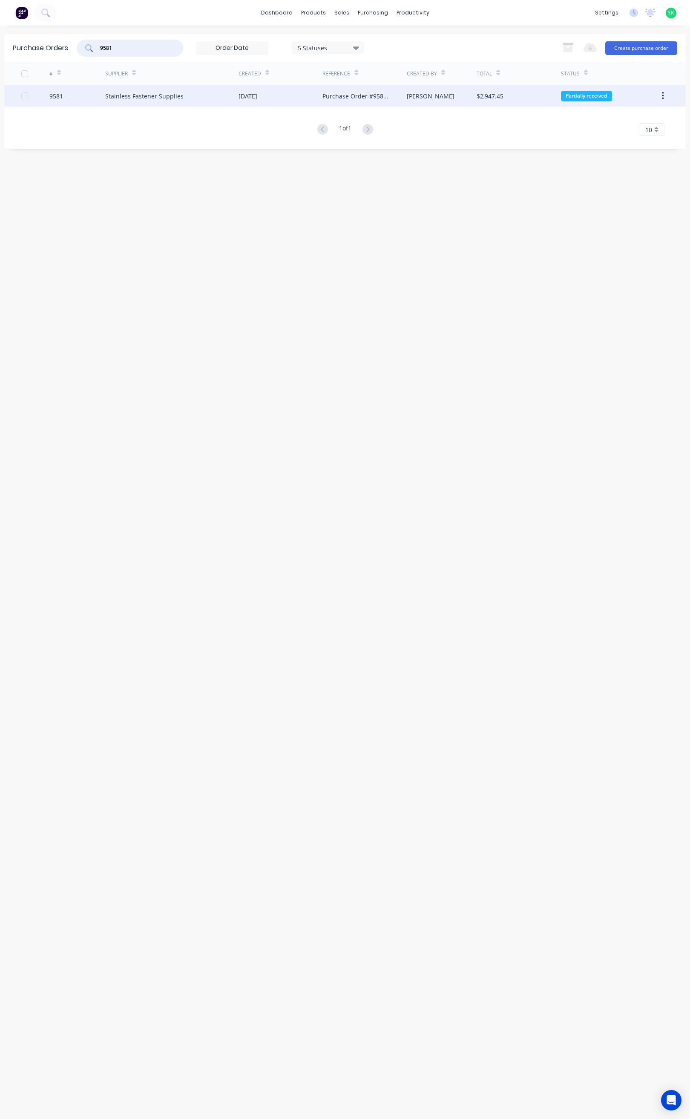
type input "9581"
click at [70, 96] on div "9581" at bounding box center [77, 95] width 56 height 21
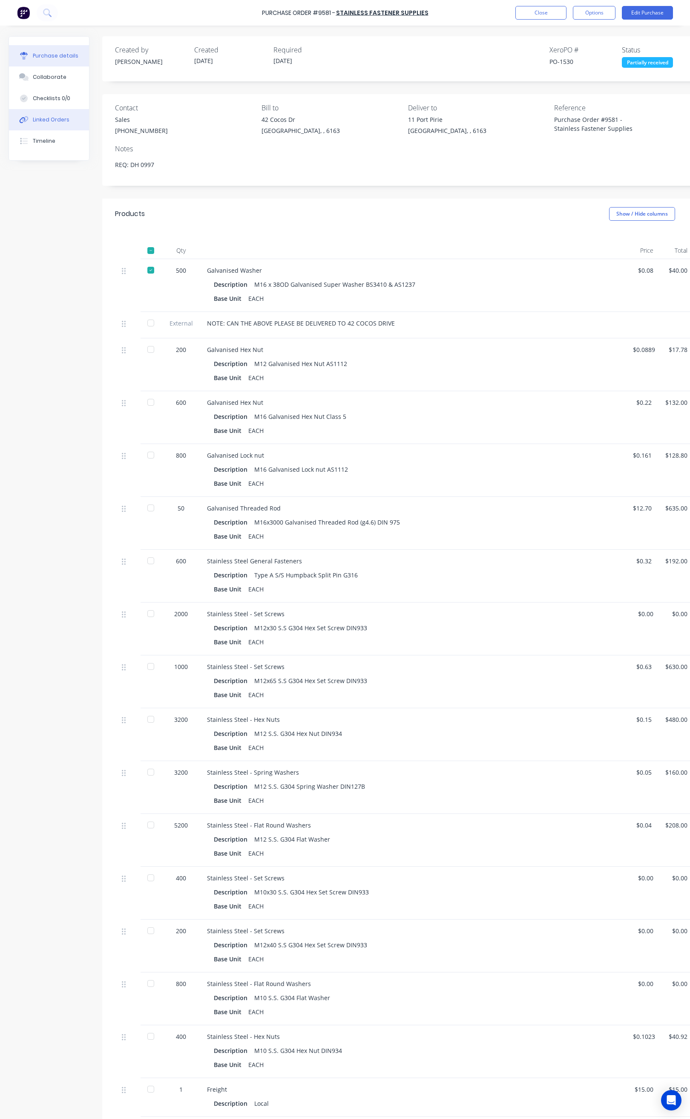
click at [60, 119] on div "Linked Orders" at bounding box center [51, 120] width 37 height 8
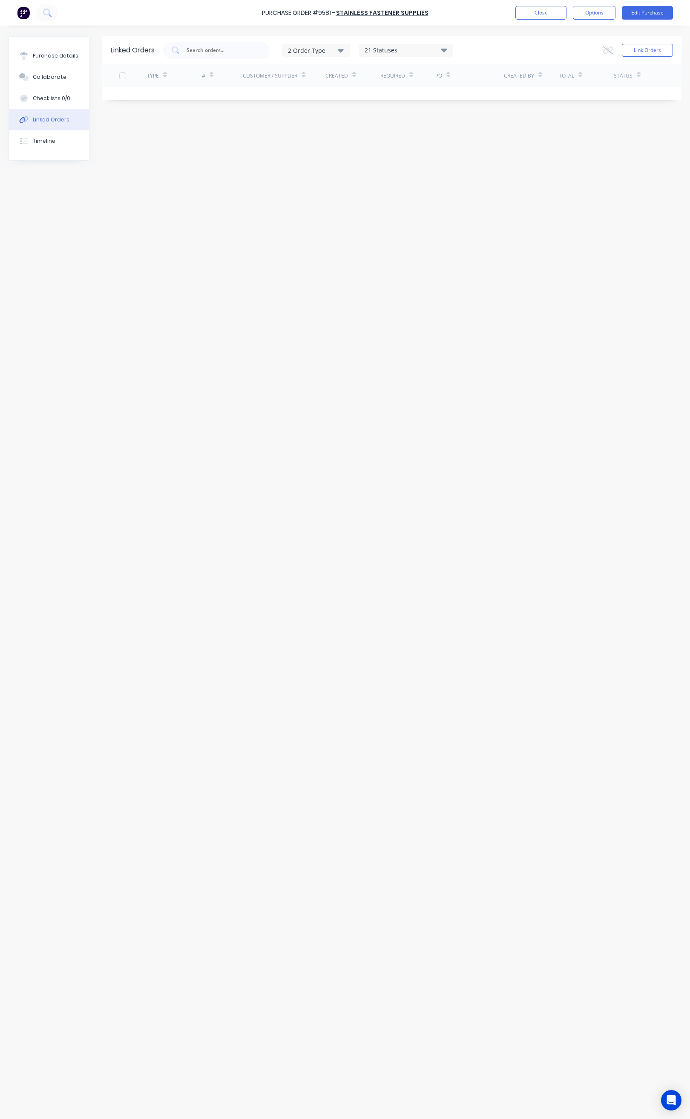
click at [62, 118] on div "Linked Orders" at bounding box center [51, 120] width 37 height 8
click at [49, 138] on div "Timeline" at bounding box center [44, 141] width 23 height 8
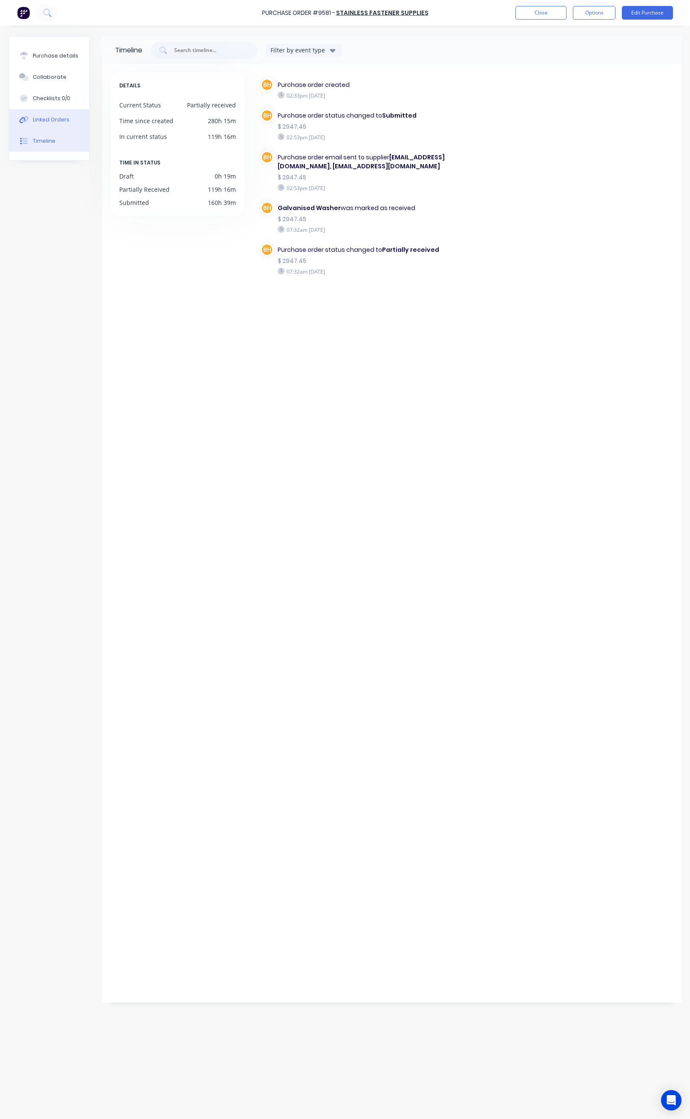
drag, startPoint x: 52, startPoint y: 121, endPoint x: 53, endPoint y: 112, distance: 9.0
click at [52, 120] on div "Linked Orders" at bounding box center [51, 120] width 37 height 8
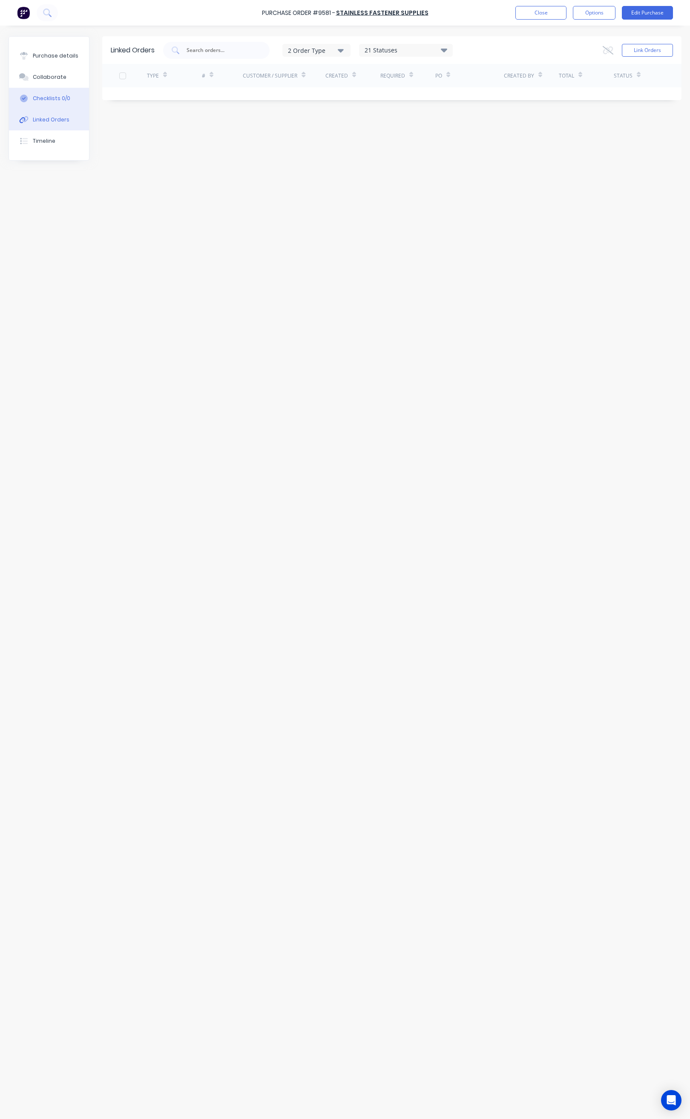
click at [53, 100] on div "Checklists 0/0" at bounding box center [51, 99] width 37 height 8
click at [54, 75] on div "Collaborate" at bounding box center [50, 77] width 34 height 8
click at [57, 58] on div "Purchase details" at bounding box center [56, 56] width 46 height 8
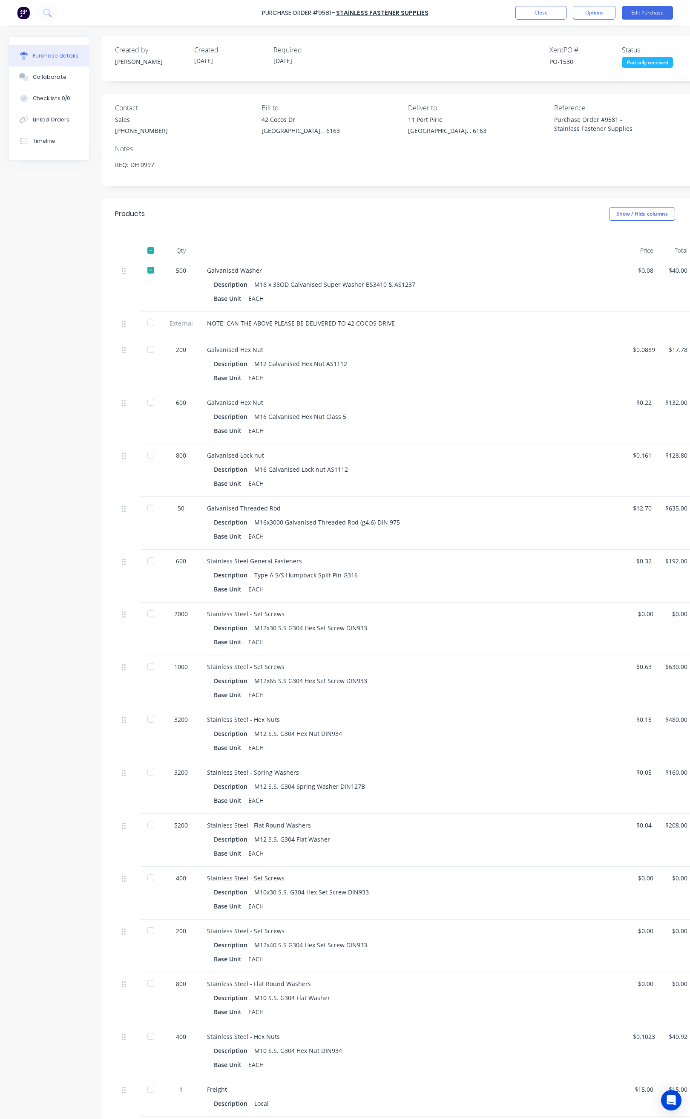
type textarea "x"
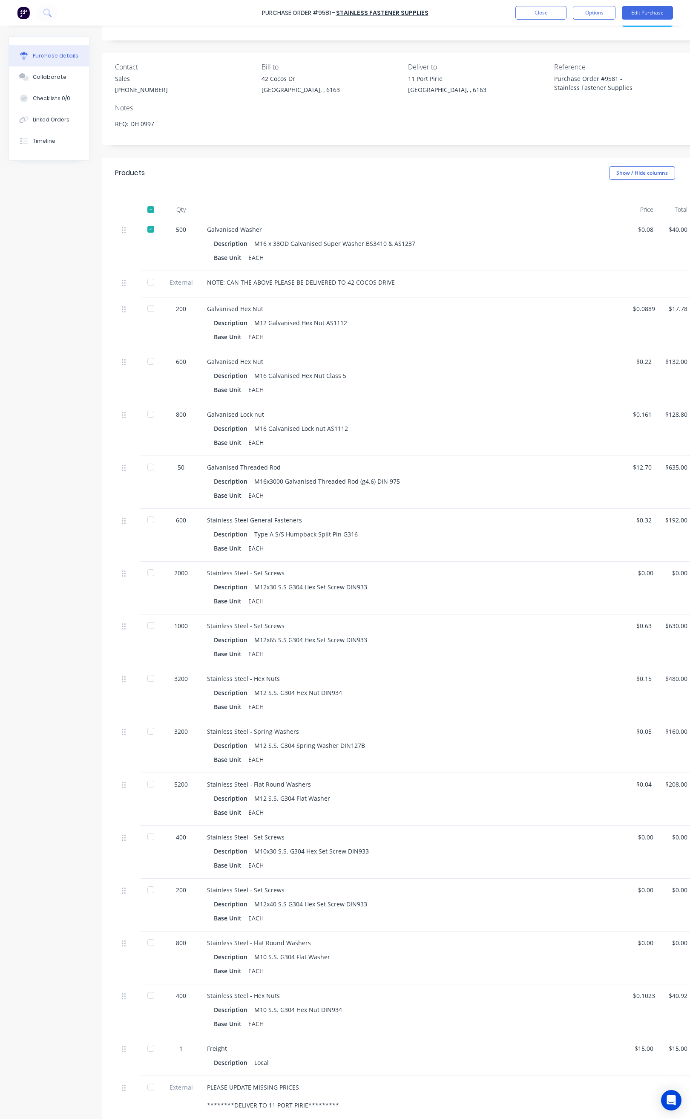
scroll to position [64, 0]
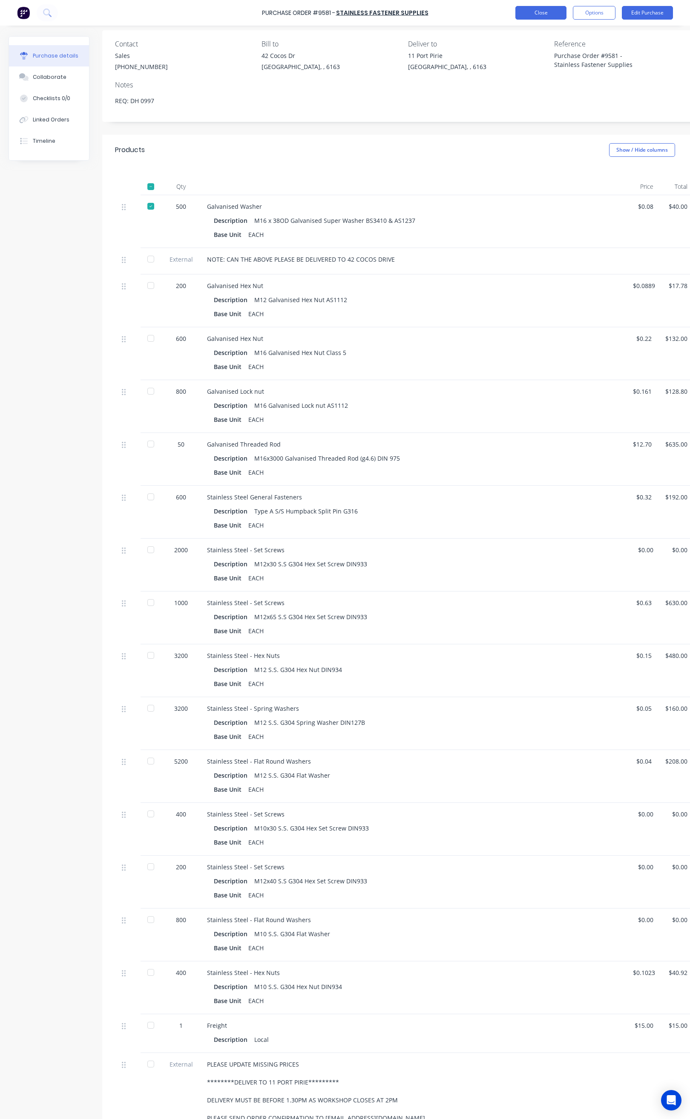
click at [547, 18] on button "Close" at bounding box center [541, 13] width 51 height 14
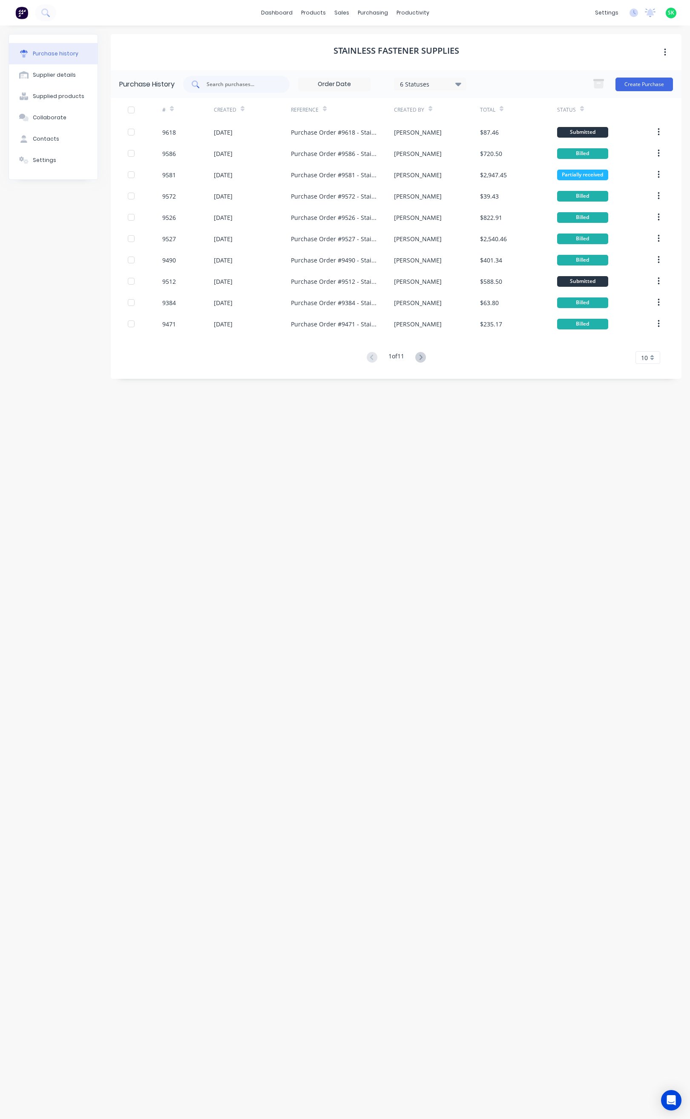
click at [227, 84] on input "text" at bounding box center [241, 84] width 71 height 9
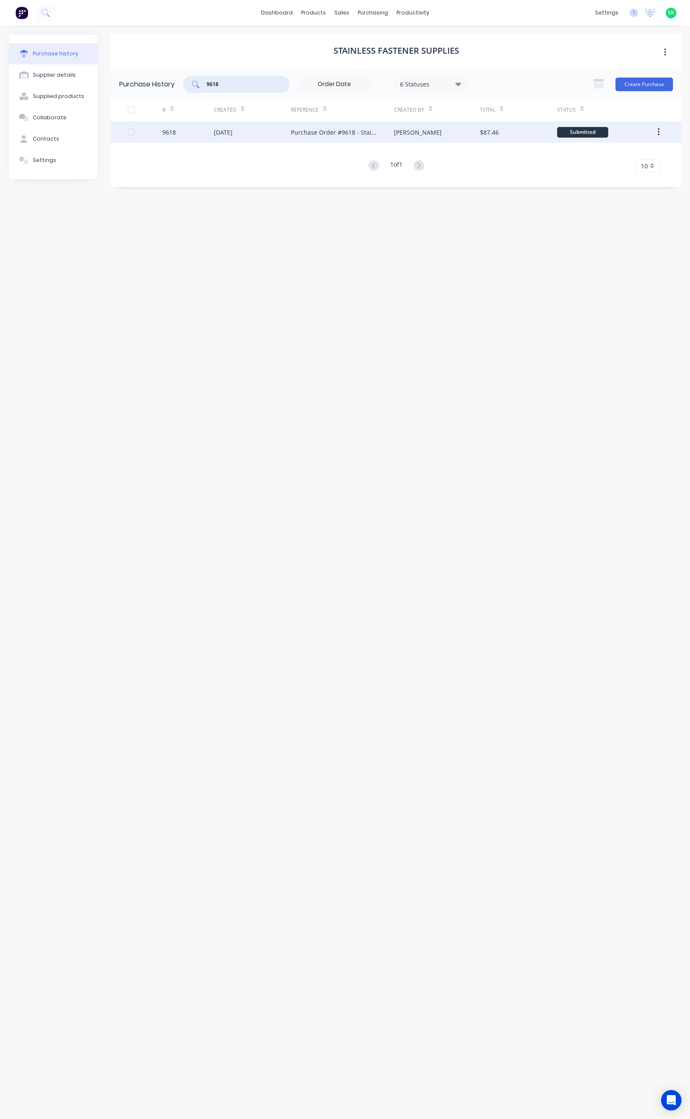
type input "9618"
click at [172, 133] on div "9618" at bounding box center [169, 132] width 14 height 9
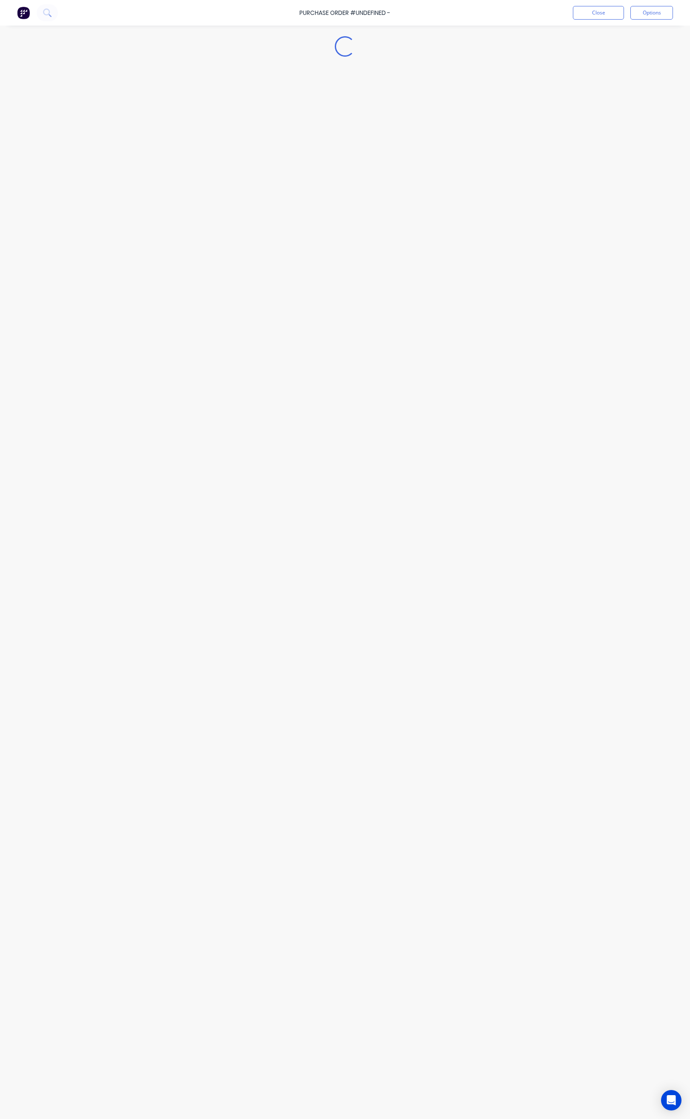
type textarea "x"
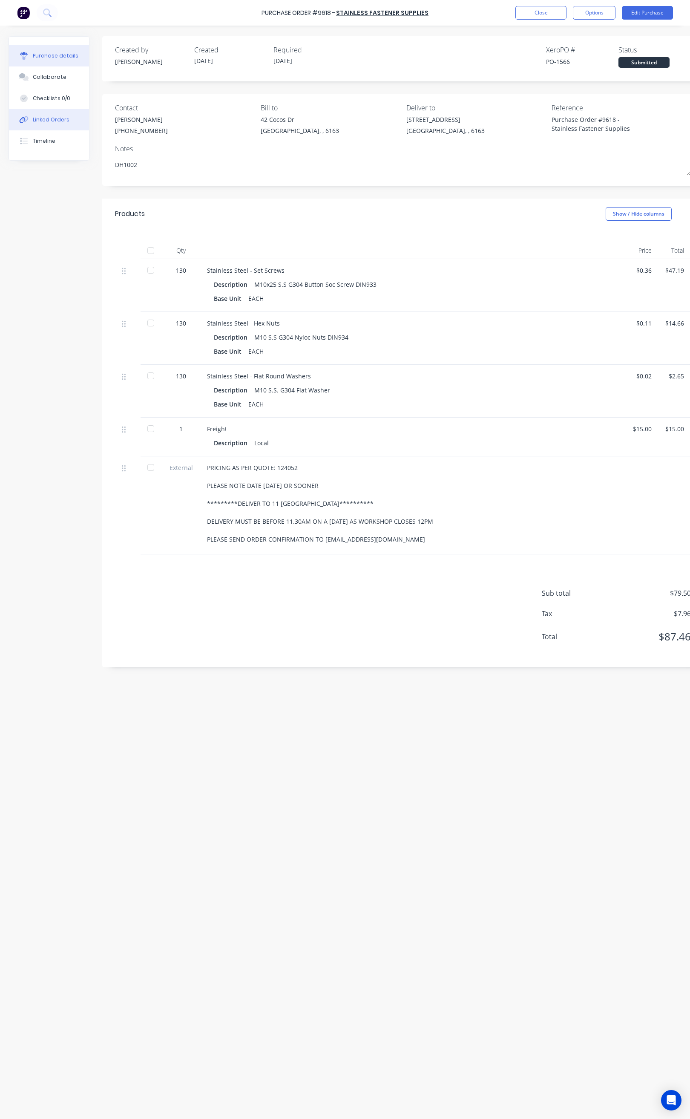
click at [58, 117] on div "Linked Orders" at bounding box center [51, 120] width 37 height 8
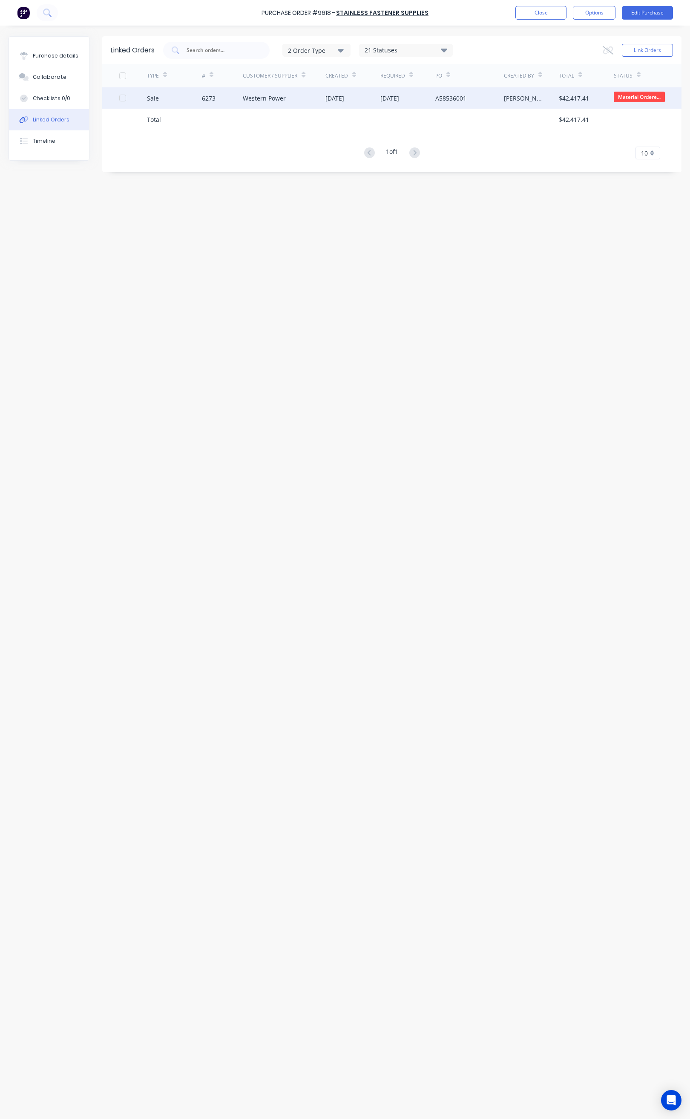
click at [262, 94] on div "Western Power" at bounding box center [264, 98] width 43 height 9
